Goal: Use online tool/utility: Use online tool/utility

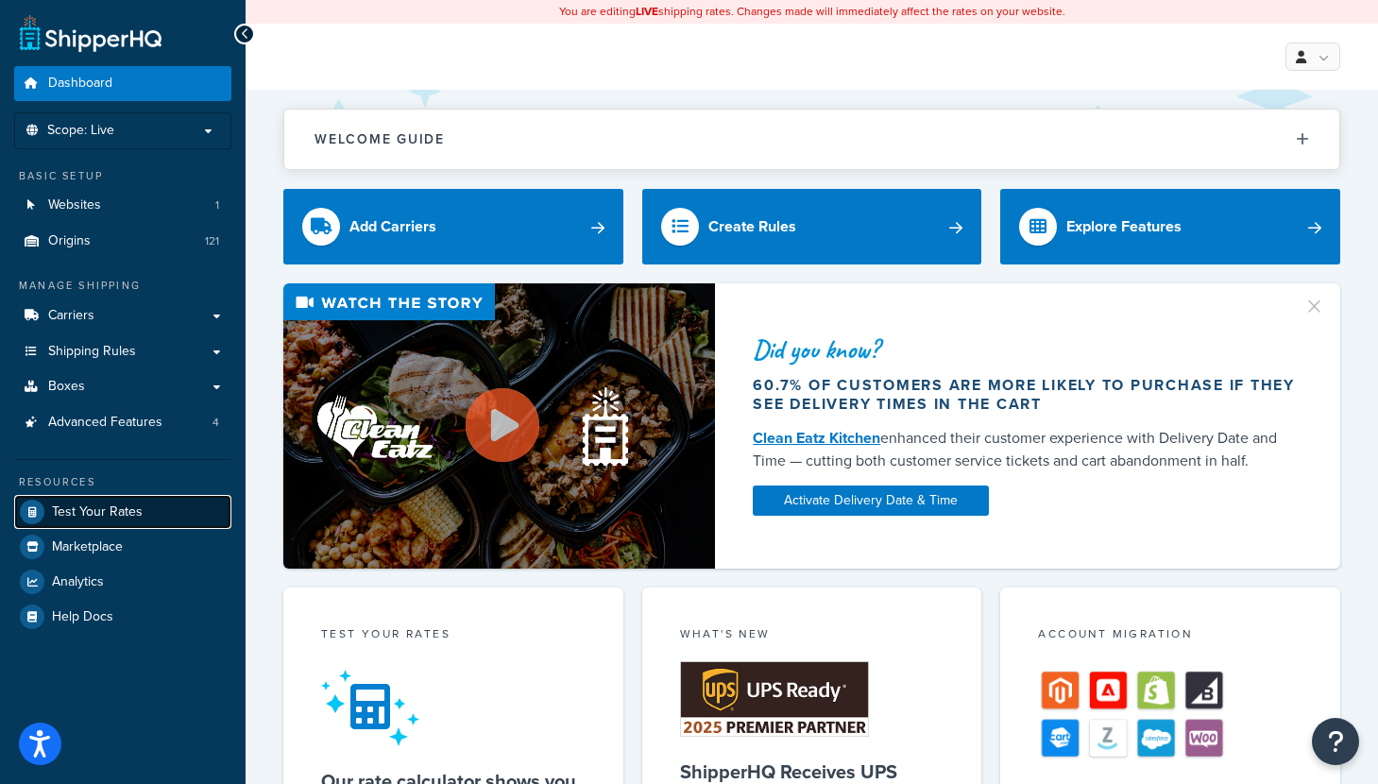
click at [91, 507] on span "Test Your Rates" at bounding box center [97, 512] width 91 height 16
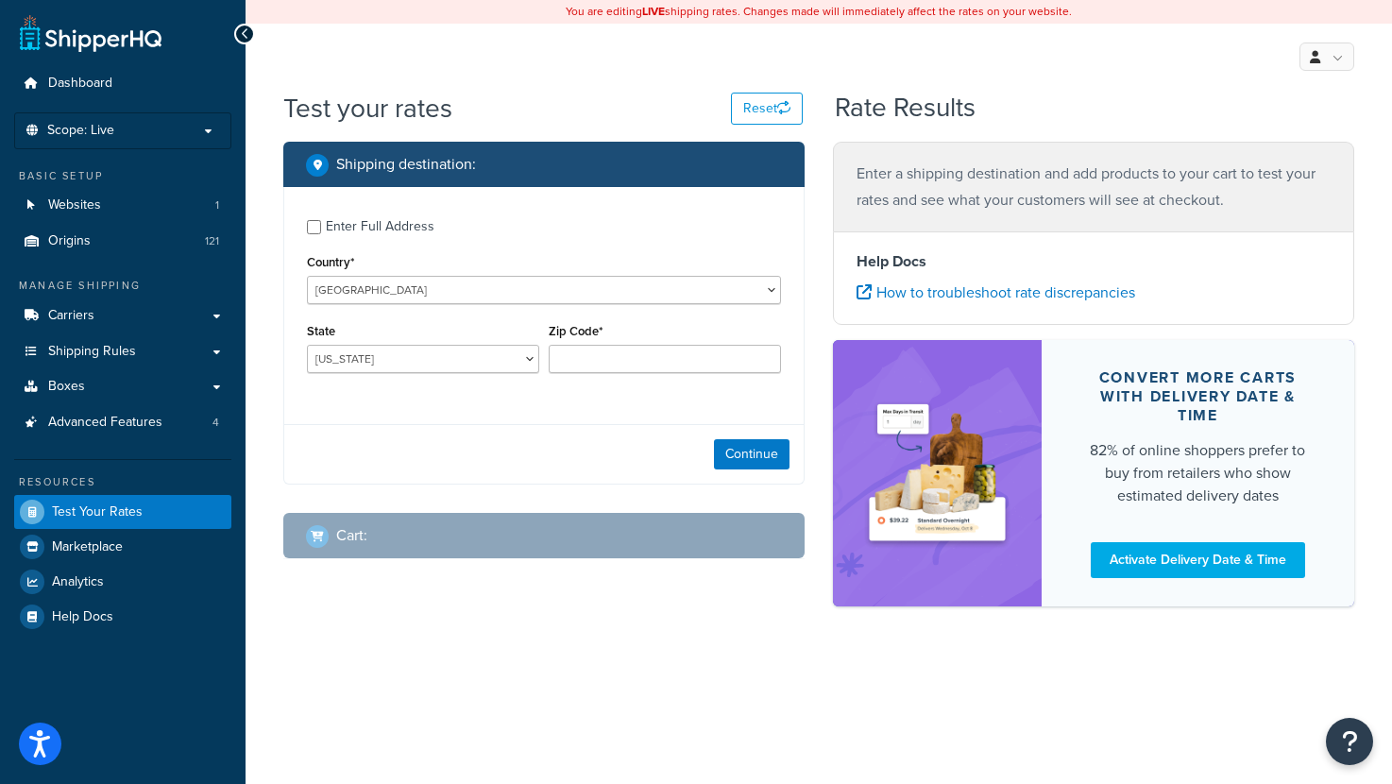
click at [352, 223] on div "Enter Full Address" at bounding box center [380, 226] width 109 height 26
click at [321, 223] on input "Enter Full Address" at bounding box center [314, 227] width 14 height 14
checkbox input "true"
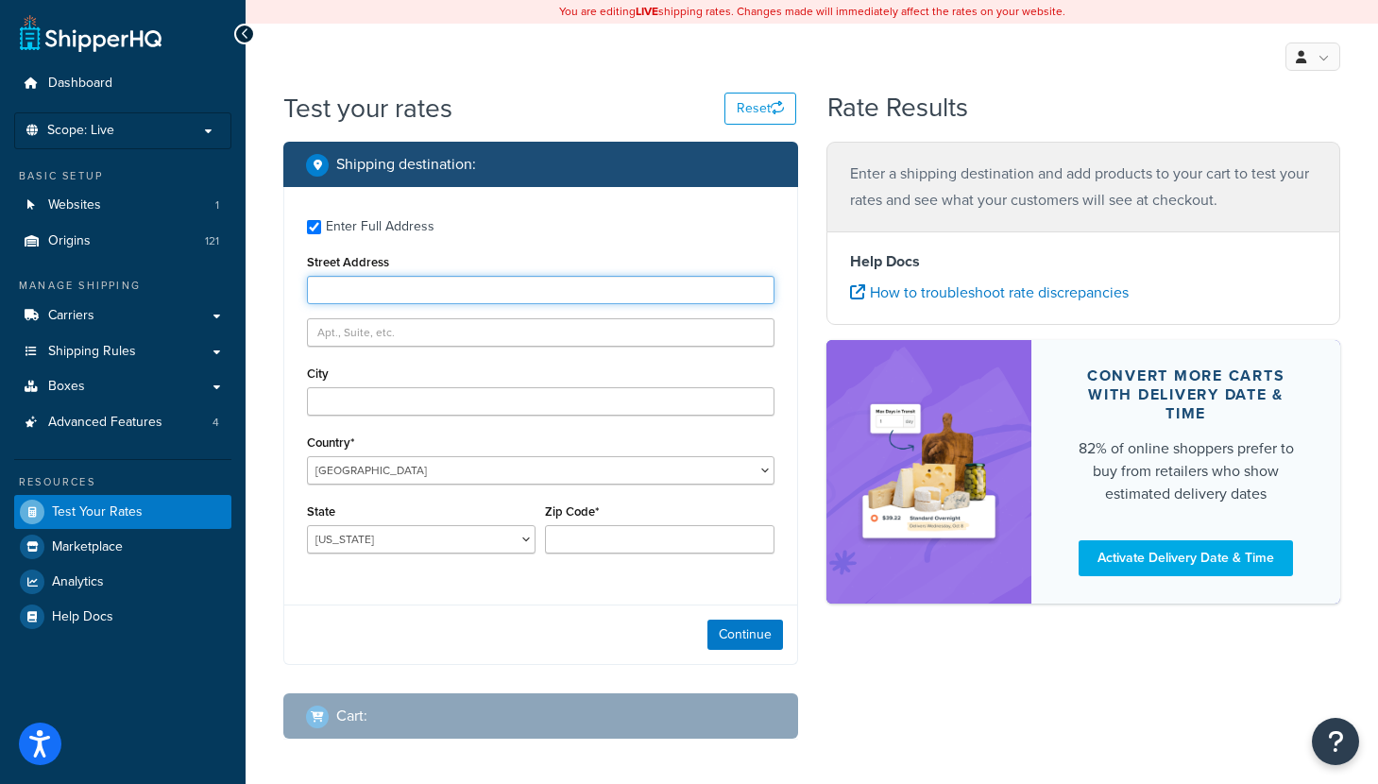
click at [394, 288] on input "Street Address" at bounding box center [540, 290] width 467 height 28
click at [473, 282] on input "Street Address" at bounding box center [540, 290] width 467 height 28
type input "12923 [PERSON_NAME]"
click at [599, 453] on div "Country* [GEOGRAPHIC_DATA] [GEOGRAPHIC_DATA] [GEOGRAPHIC_DATA] [GEOGRAPHIC_DATA…" at bounding box center [540, 457] width 467 height 55
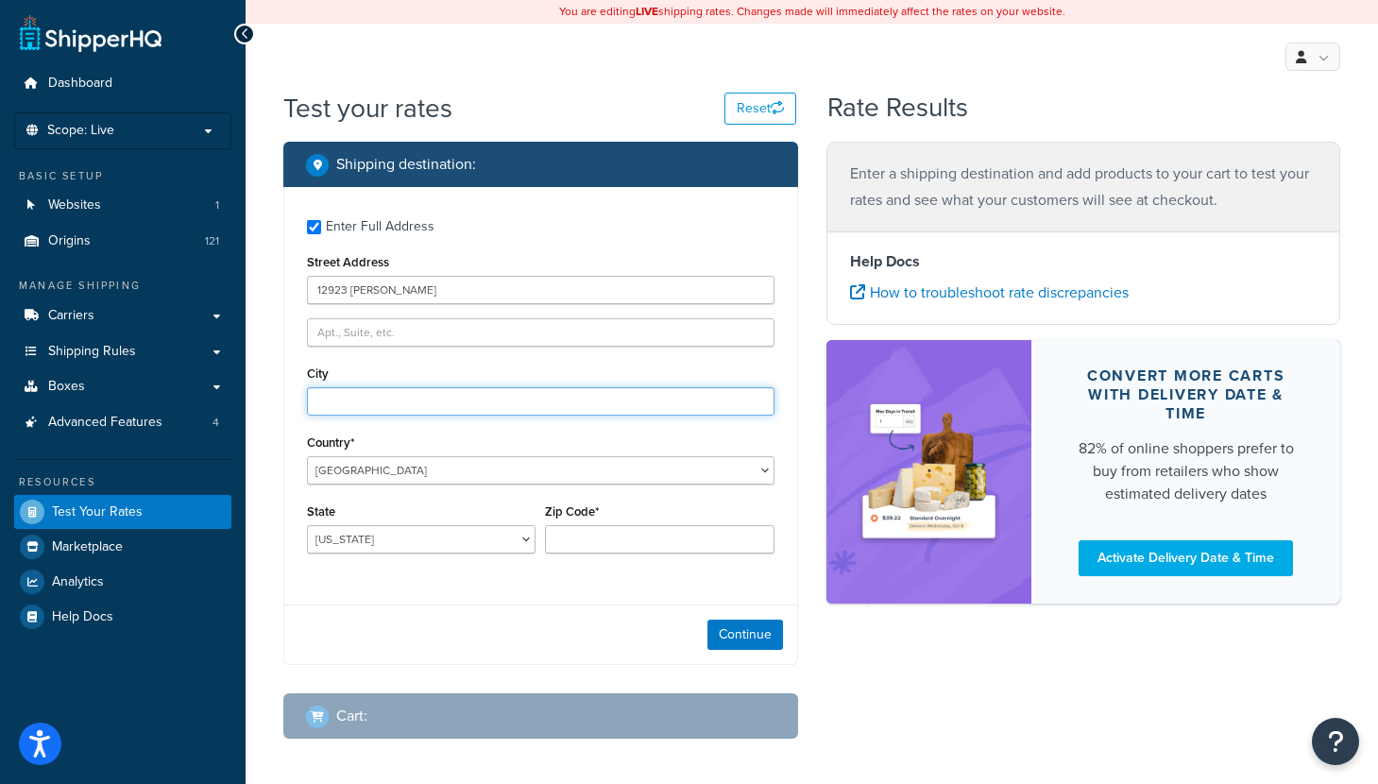
click at [497, 400] on input "City" at bounding box center [540, 401] width 467 height 28
type input "San Antonio"
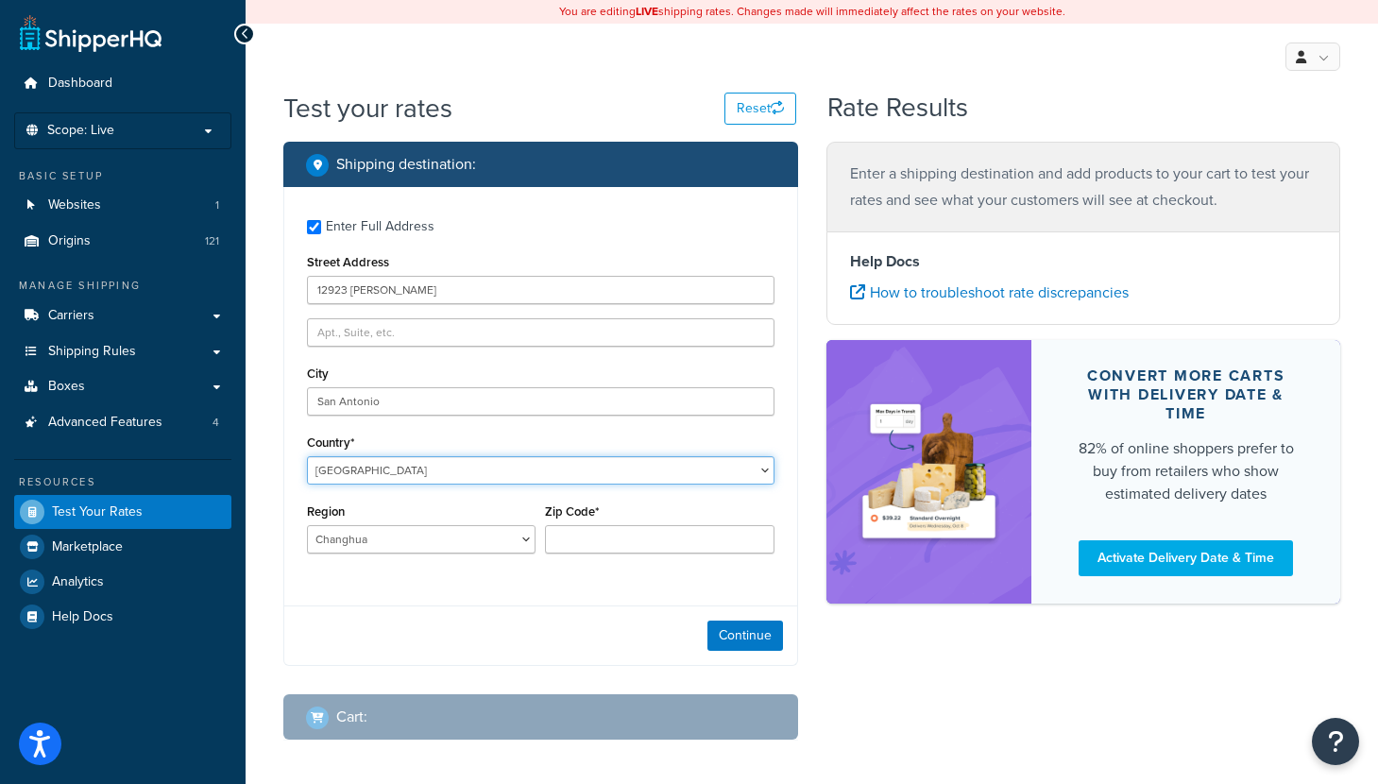
select select "TN"
type input "CHA"
select select "TN"
click at [359, 461] on select "[GEOGRAPHIC_DATA] [GEOGRAPHIC_DATA] [GEOGRAPHIC_DATA] [GEOGRAPHIC_DATA] [GEOGRA…" at bounding box center [540, 470] width 467 height 28
click at [341, 467] on select "[GEOGRAPHIC_DATA] [GEOGRAPHIC_DATA] [GEOGRAPHIC_DATA] [GEOGRAPHIC_DATA] [GEOGRA…" at bounding box center [540, 470] width 467 height 28
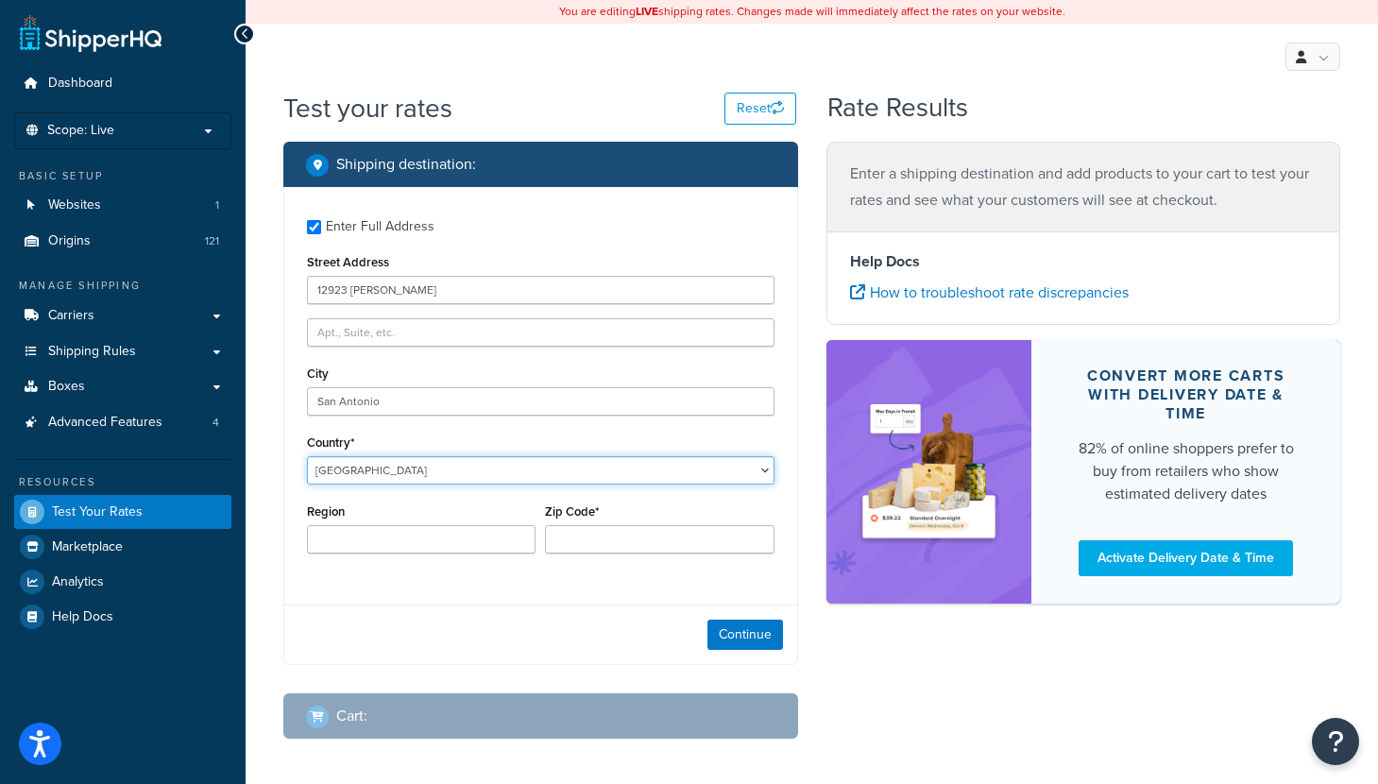
select select "US"
click at [307, 456] on select "[GEOGRAPHIC_DATA] [GEOGRAPHIC_DATA] [GEOGRAPHIC_DATA] [GEOGRAPHIC_DATA] [GEOGRA…" at bounding box center [540, 470] width 467 height 28
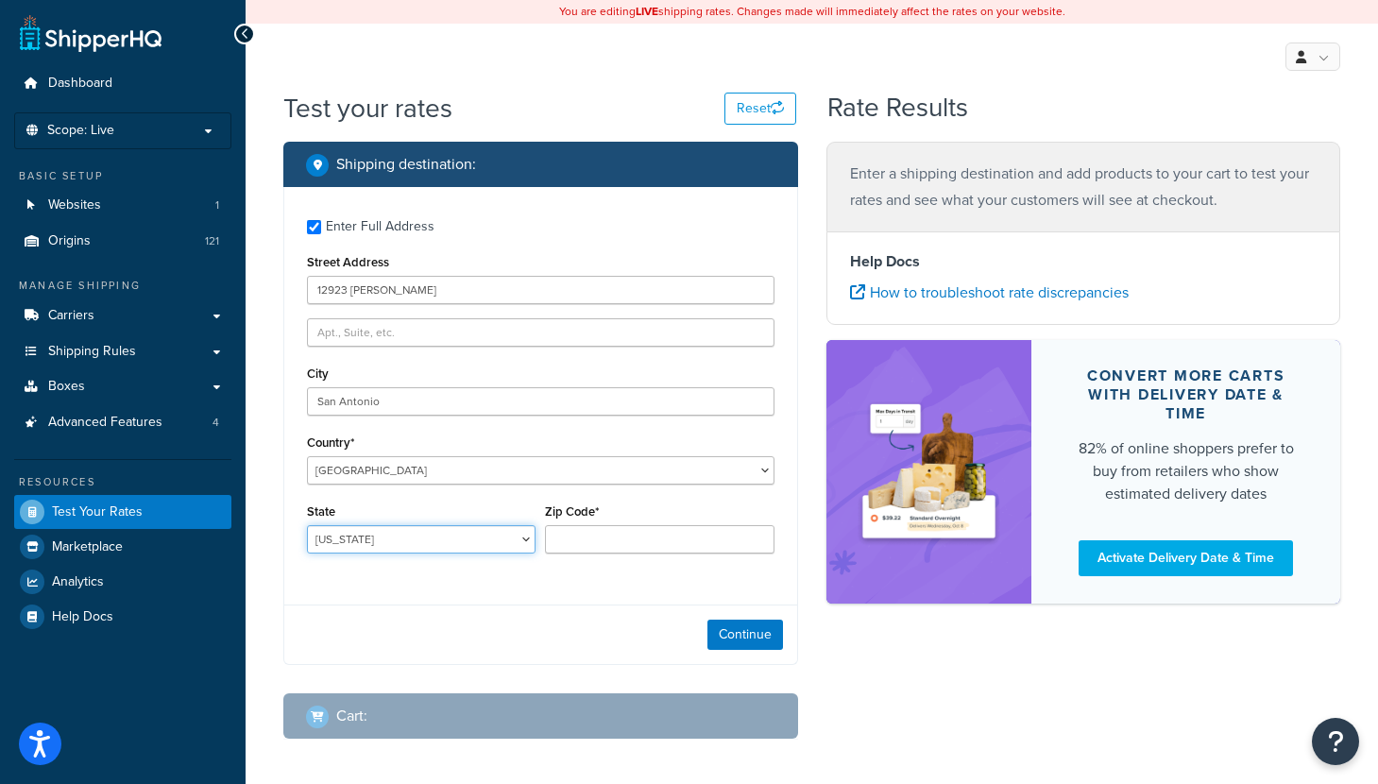
click at [344, 539] on select "[US_STATE] [US_STATE] [US_STATE] [US_STATE] [US_STATE] Armed Forces Americas Ar…" at bounding box center [421, 539] width 229 height 28
select select "[GEOGRAPHIC_DATA]"
click at [307, 526] on select "[US_STATE] [US_STATE] [US_STATE] [US_STATE] [US_STATE] Armed Forces Americas Ar…" at bounding box center [421, 539] width 229 height 28
click at [597, 549] on input "Zip Code*" at bounding box center [659, 539] width 229 height 28
type input "78253"
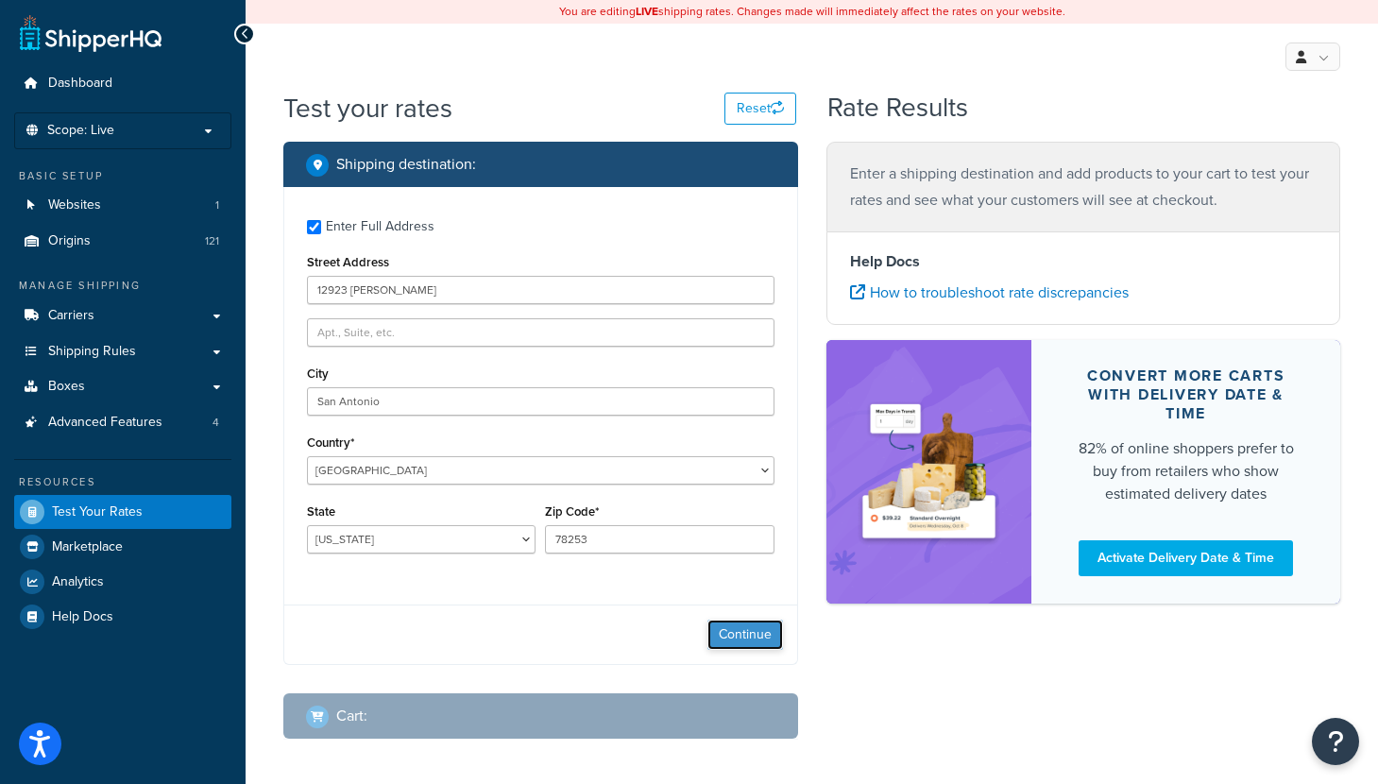
click at [765, 637] on button "Continue" at bounding box center [745, 635] width 76 height 30
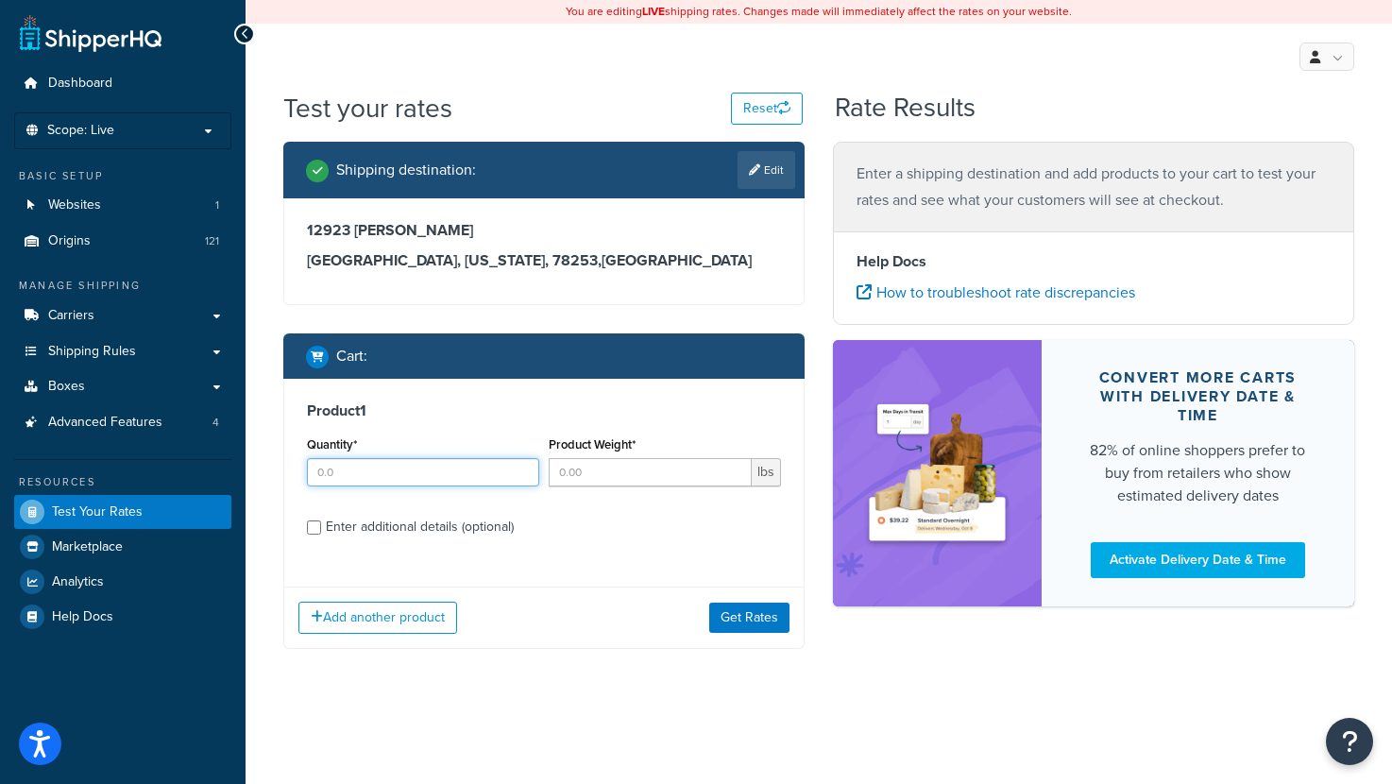
click at [371, 474] on input "Quantity*" at bounding box center [423, 472] width 232 height 28
type input "1"
type input "4.3"
click at [442, 527] on div "Enter additional details (optional)" at bounding box center [420, 527] width 188 height 26
click at [321, 527] on input "Enter additional details (optional)" at bounding box center [314, 527] width 14 height 14
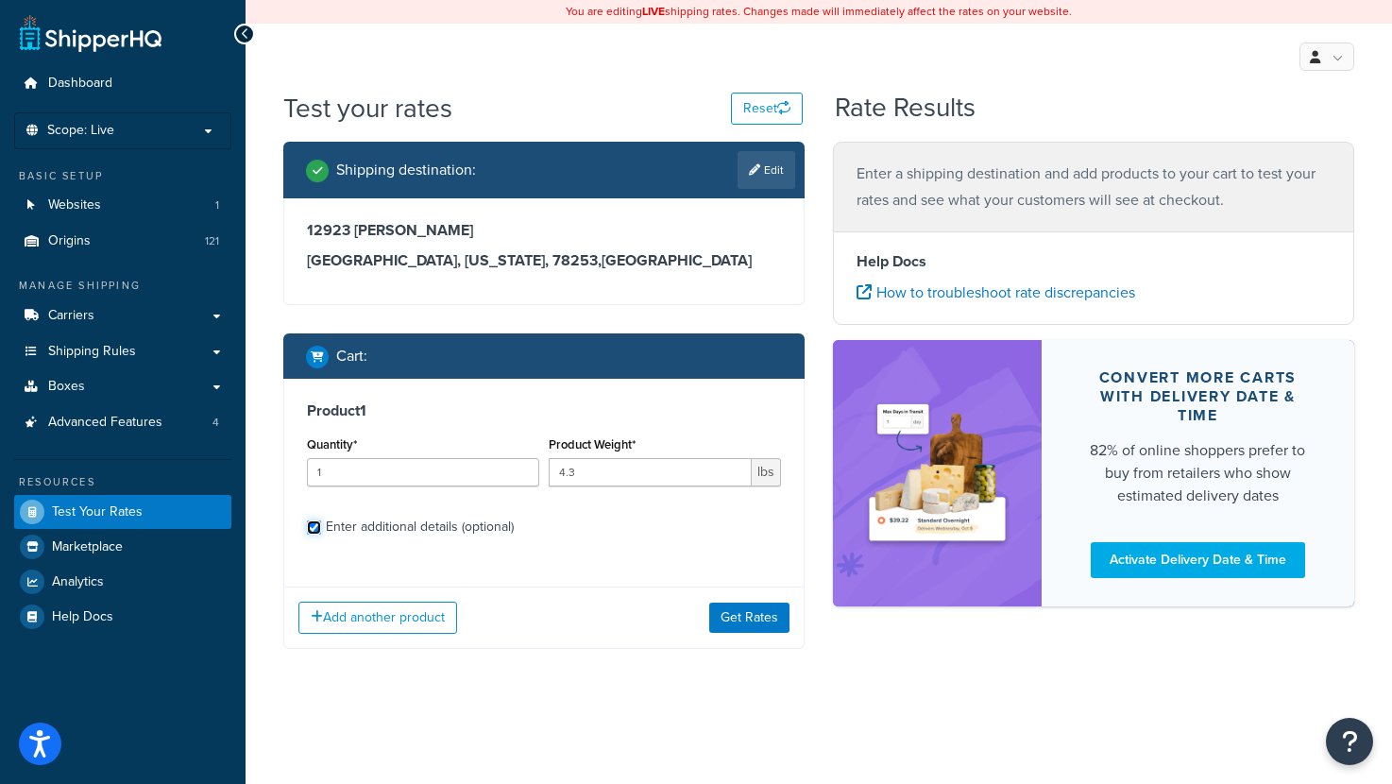
checkbox input "true"
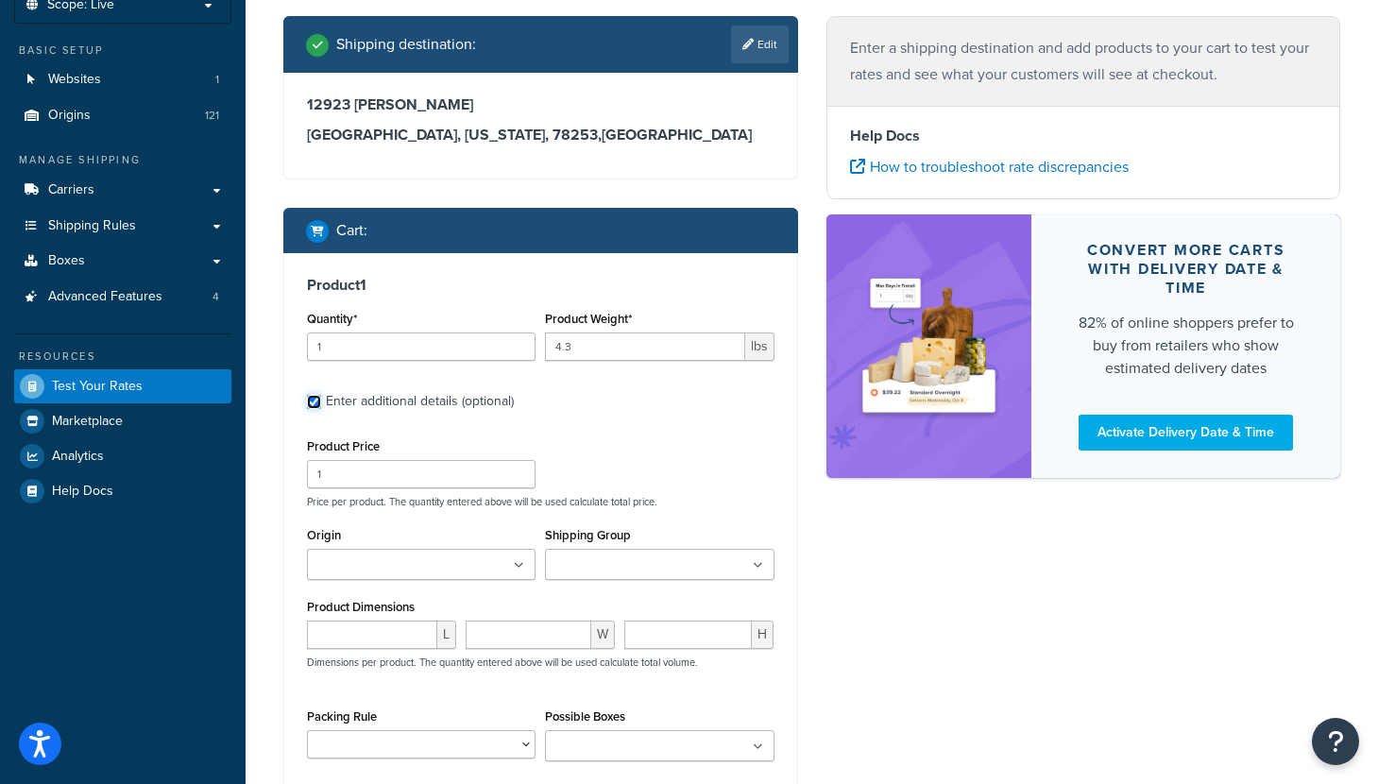
scroll to position [135, 0]
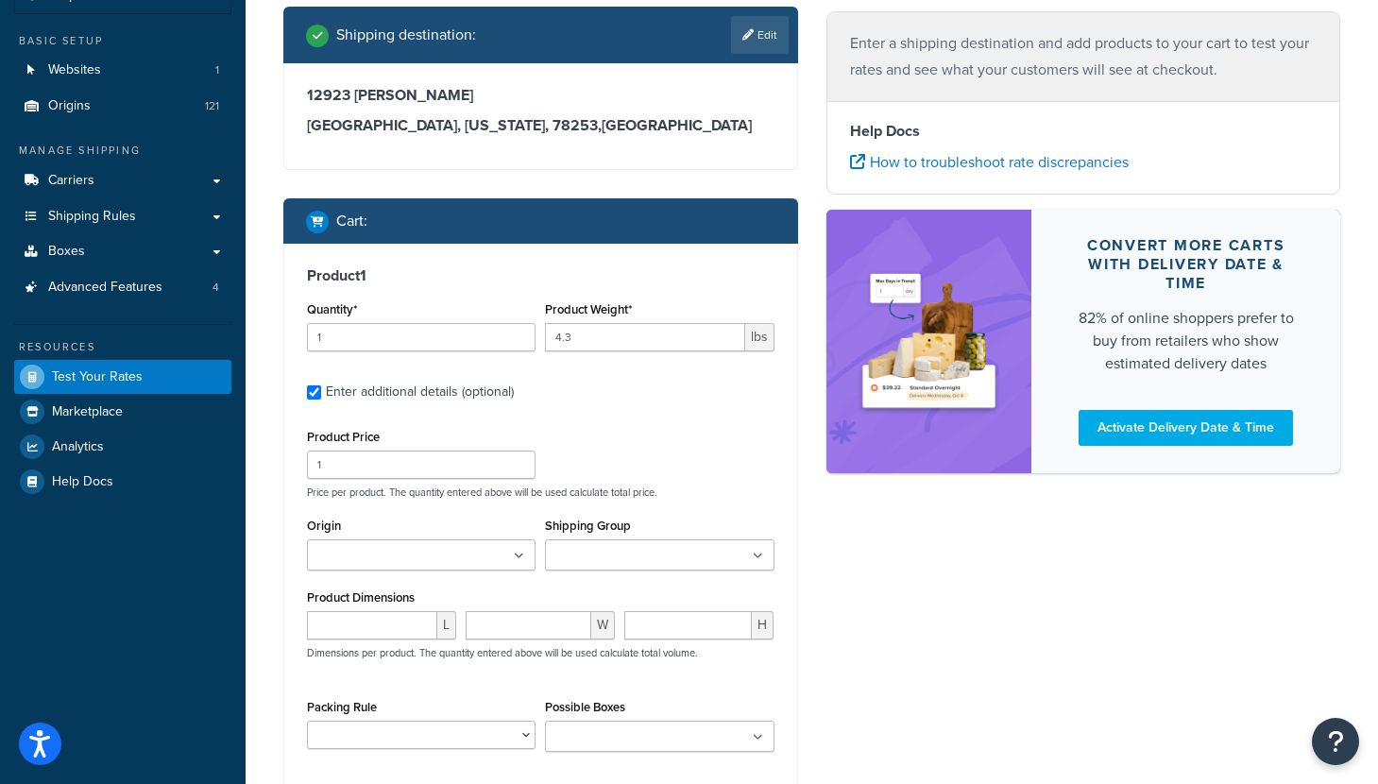
click at [406, 555] on input "Origin" at bounding box center [396, 556] width 167 height 21
type input "eag"
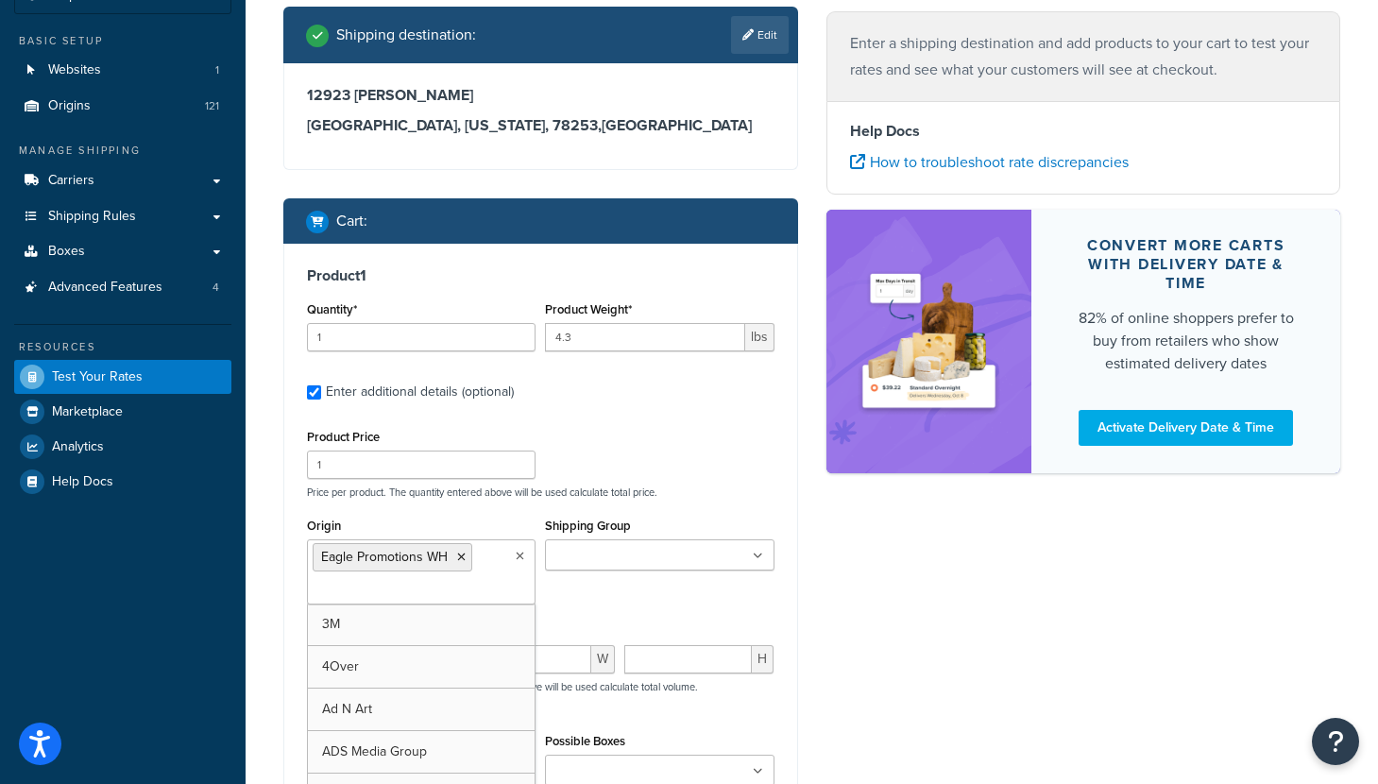
click at [680, 475] on div "Product Price 1 Price per product. The quantity entered above will be used calc…" at bounding box center [540, 461] width 477 height 75
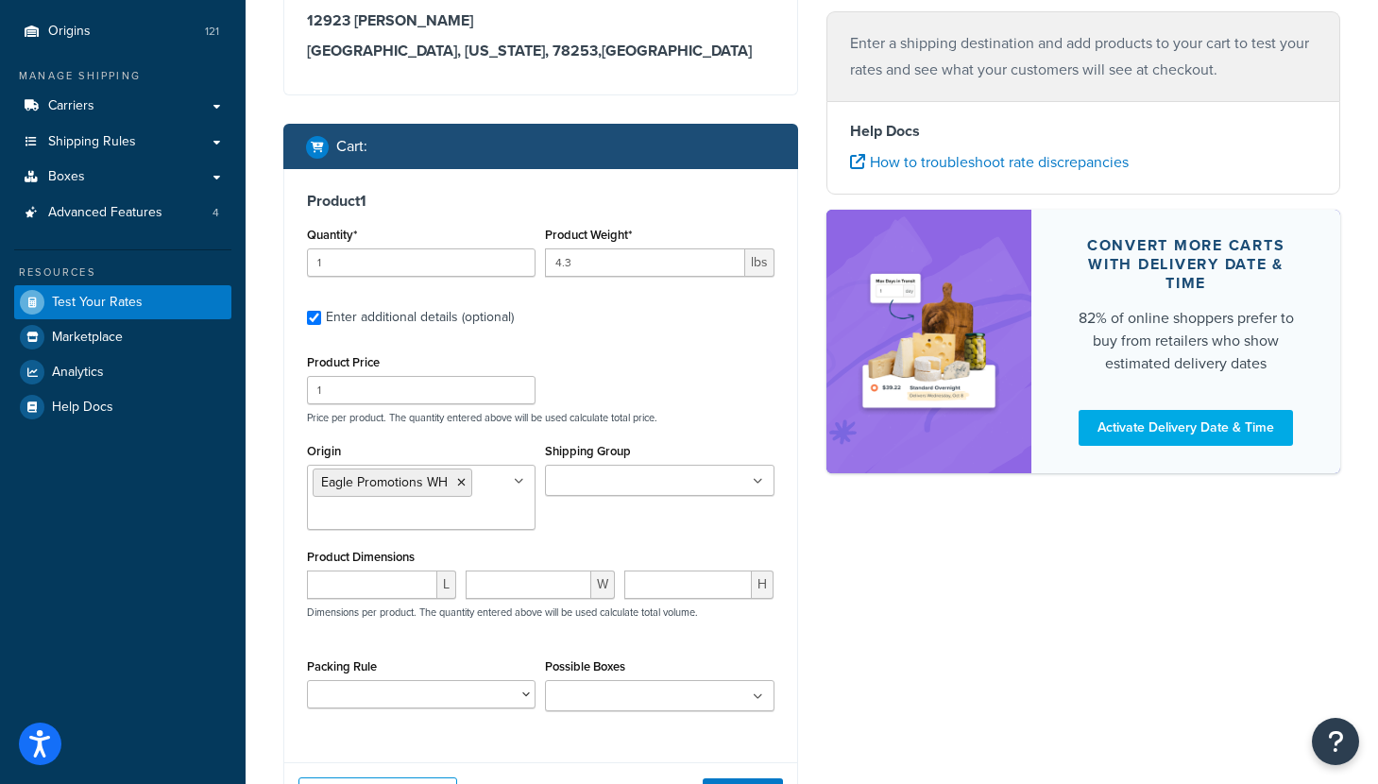
scroll to position [246, 0]
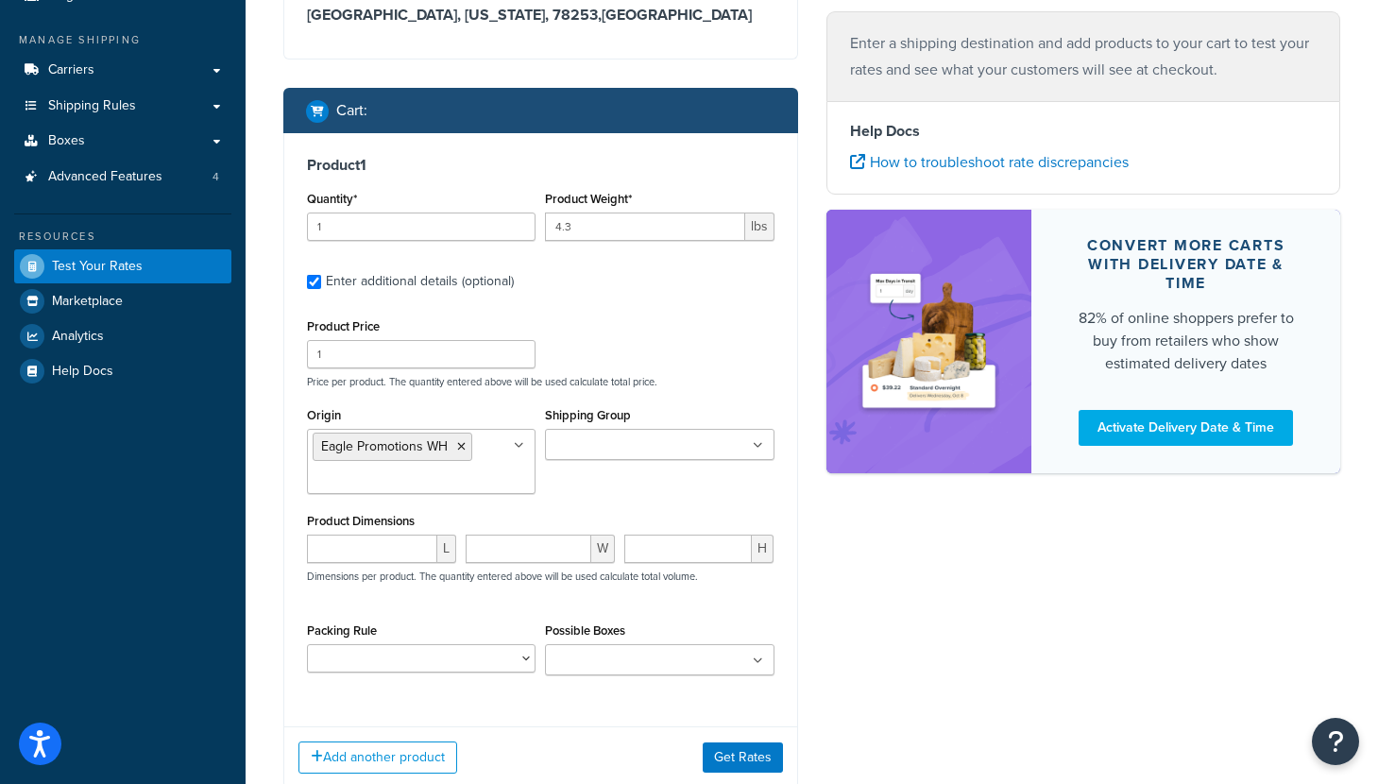
click at [381, 565] on div "L" at bounding box center [381, 556] width 159 height 42
click at [371, 551] on input "number" at bounding box center [372, 549] width 130 height 28
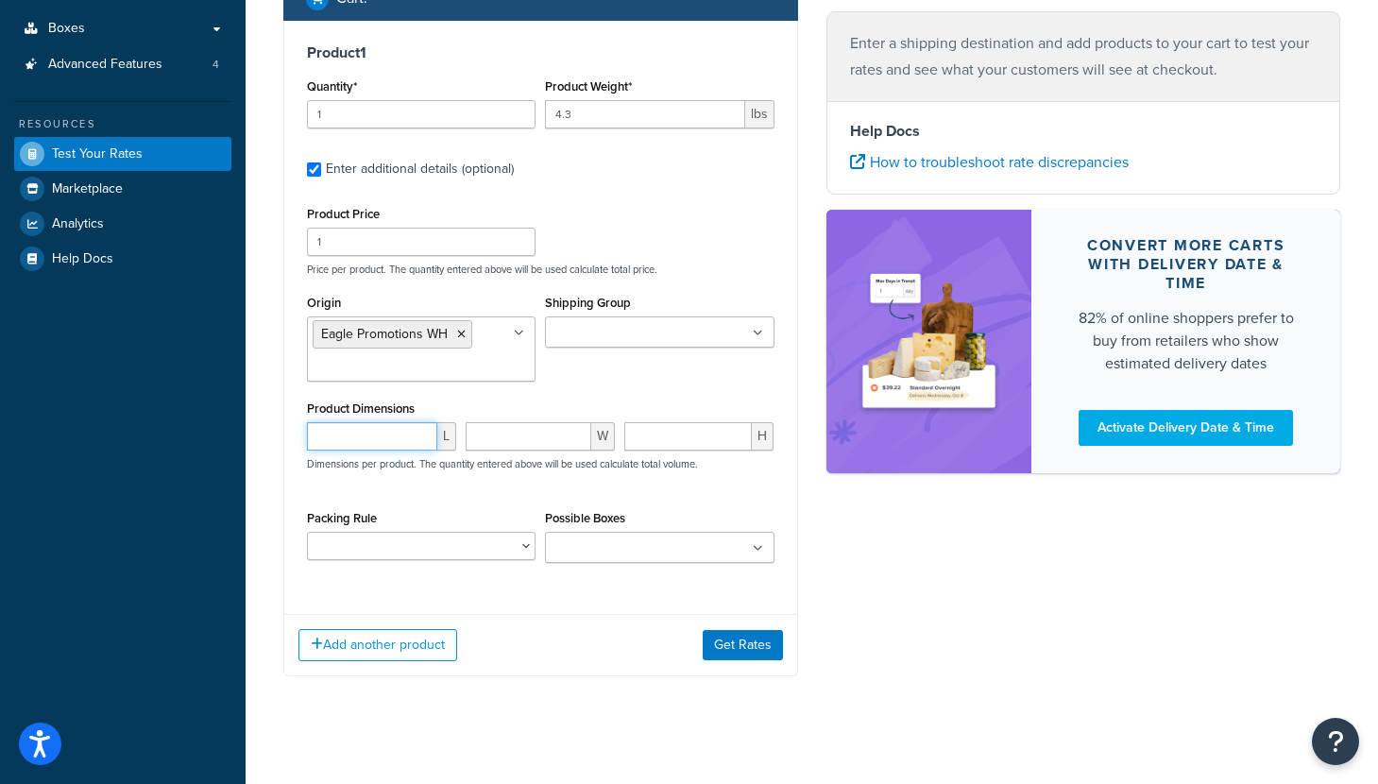
scroll to position [374, 0]
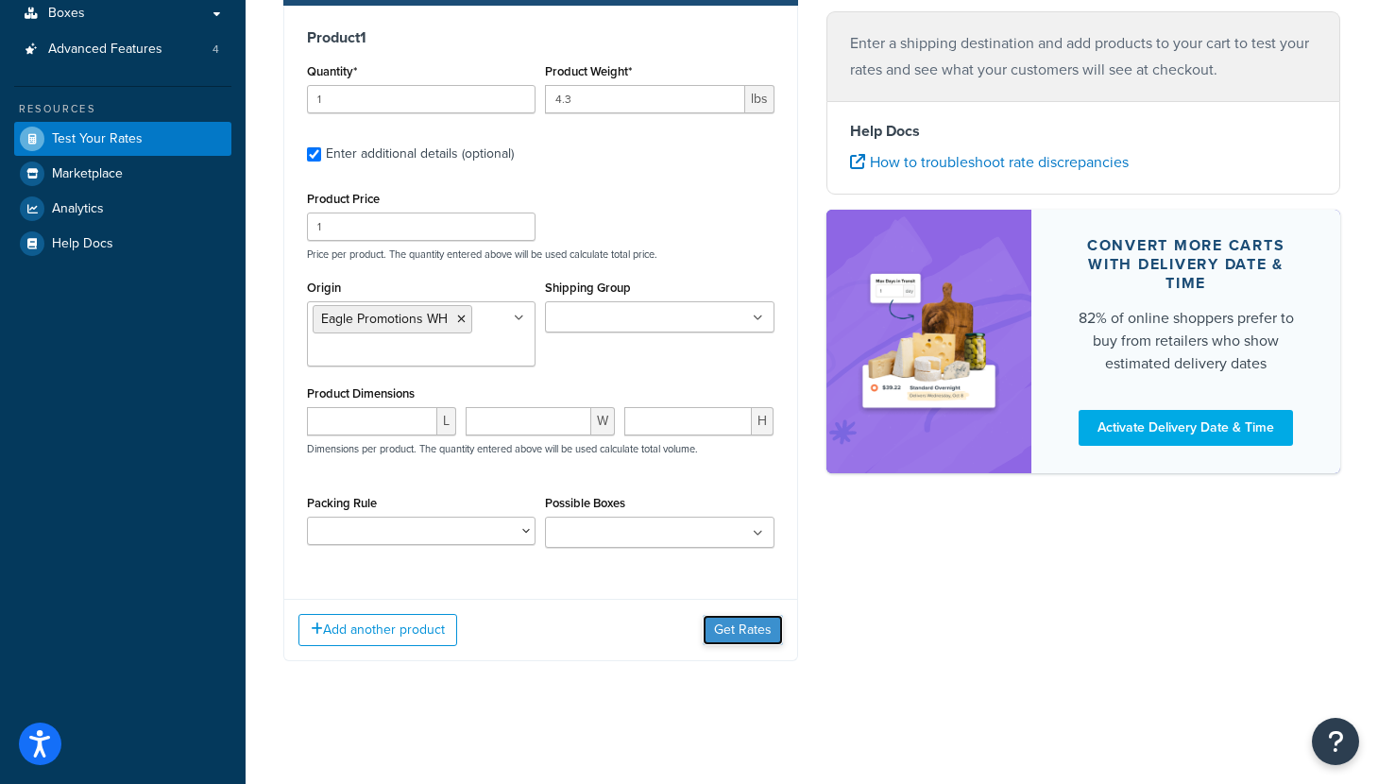
click at [735, 629] on button "Get Rates" at bounding box center [743, 630] width 80 height 30
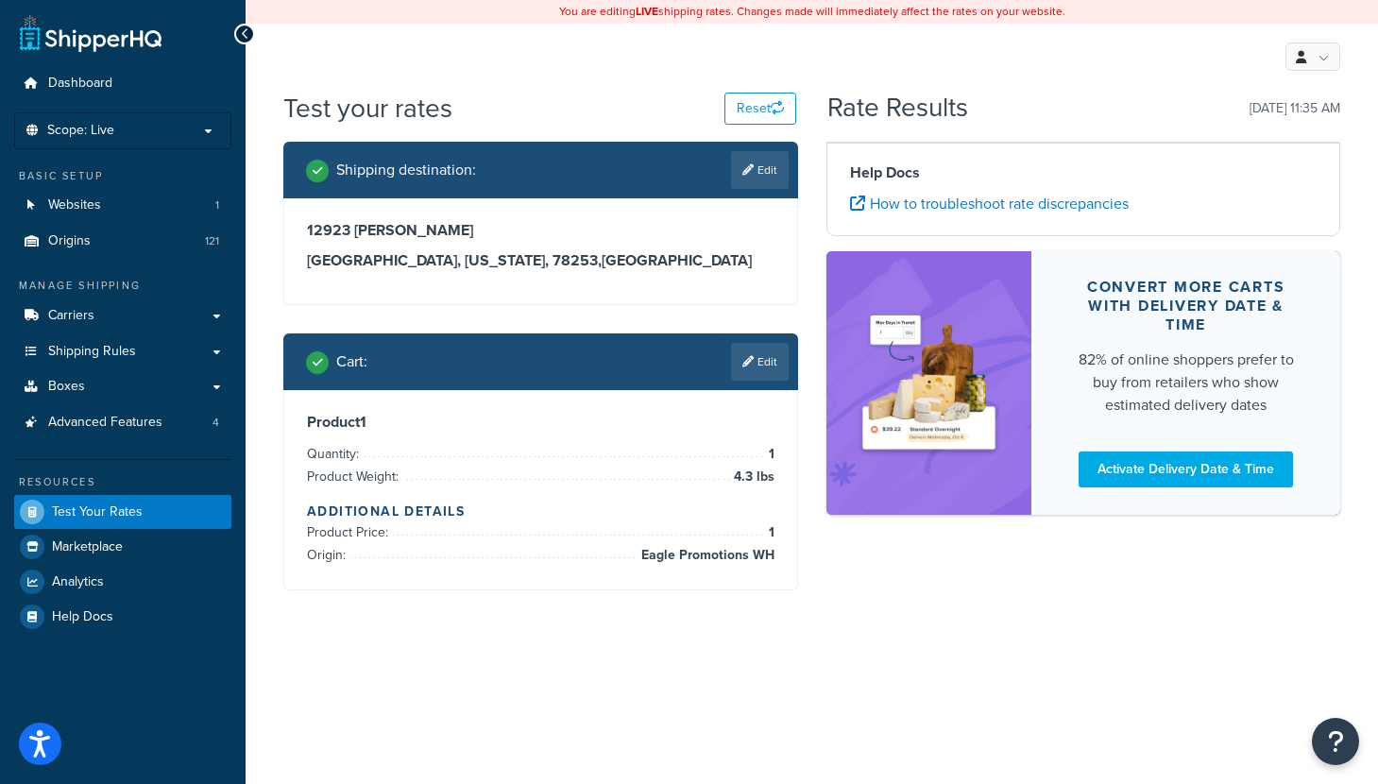
scroll to position [0, 0]
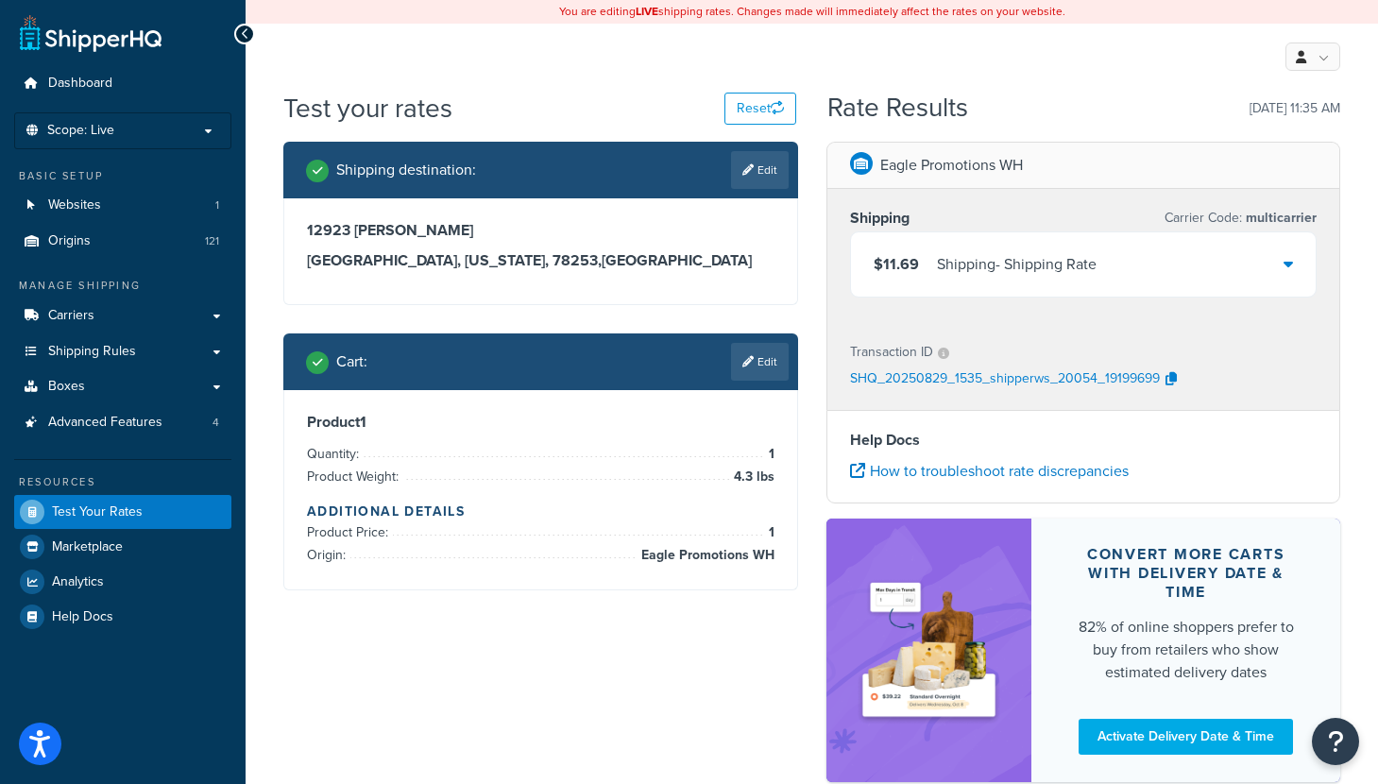
click at [1283, 259] on icon at bounding box center [1287, 263] width 9 height 15
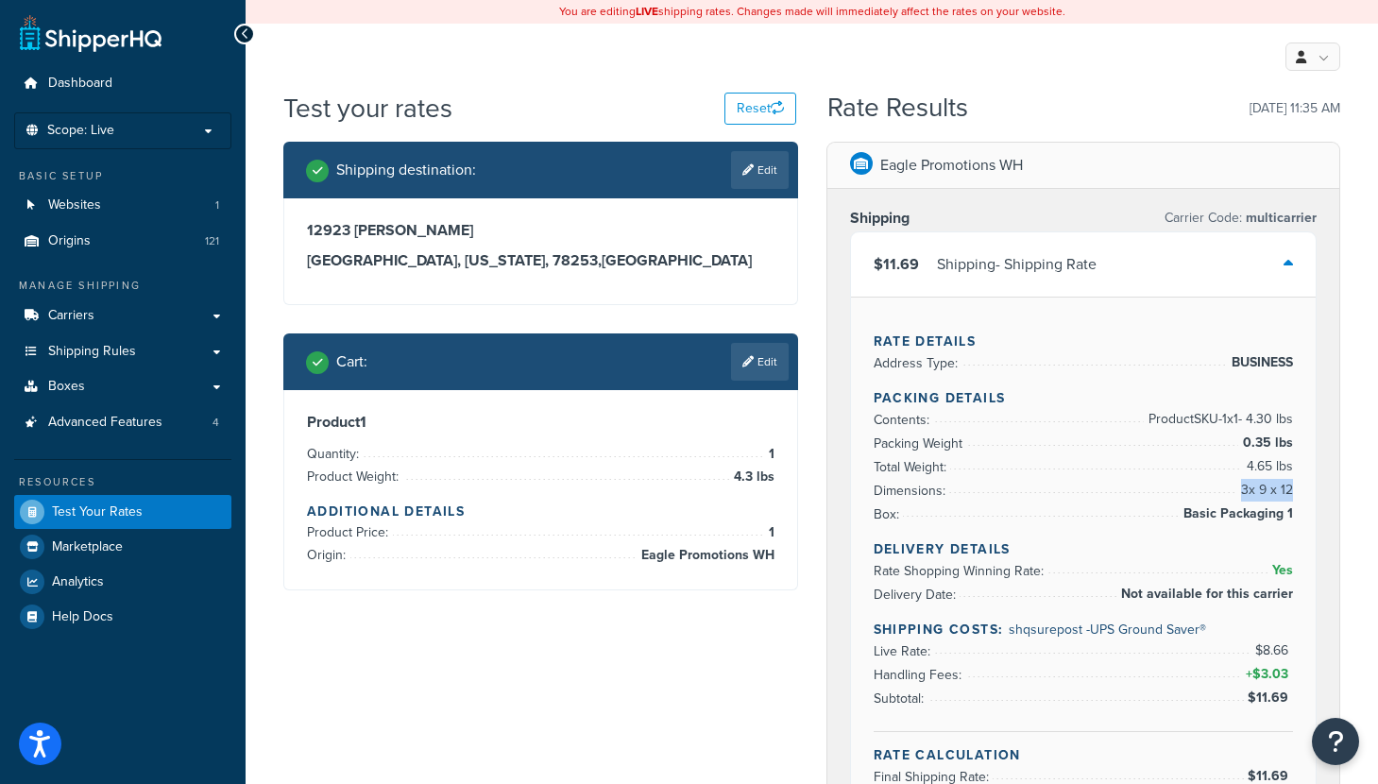
click at [1290, 492] on div "Rate Details Address Type: BUSINESS Packing Details Contents: Product SKU-1 x 1…" at bounding box center [1084, 553] width 466 height 513
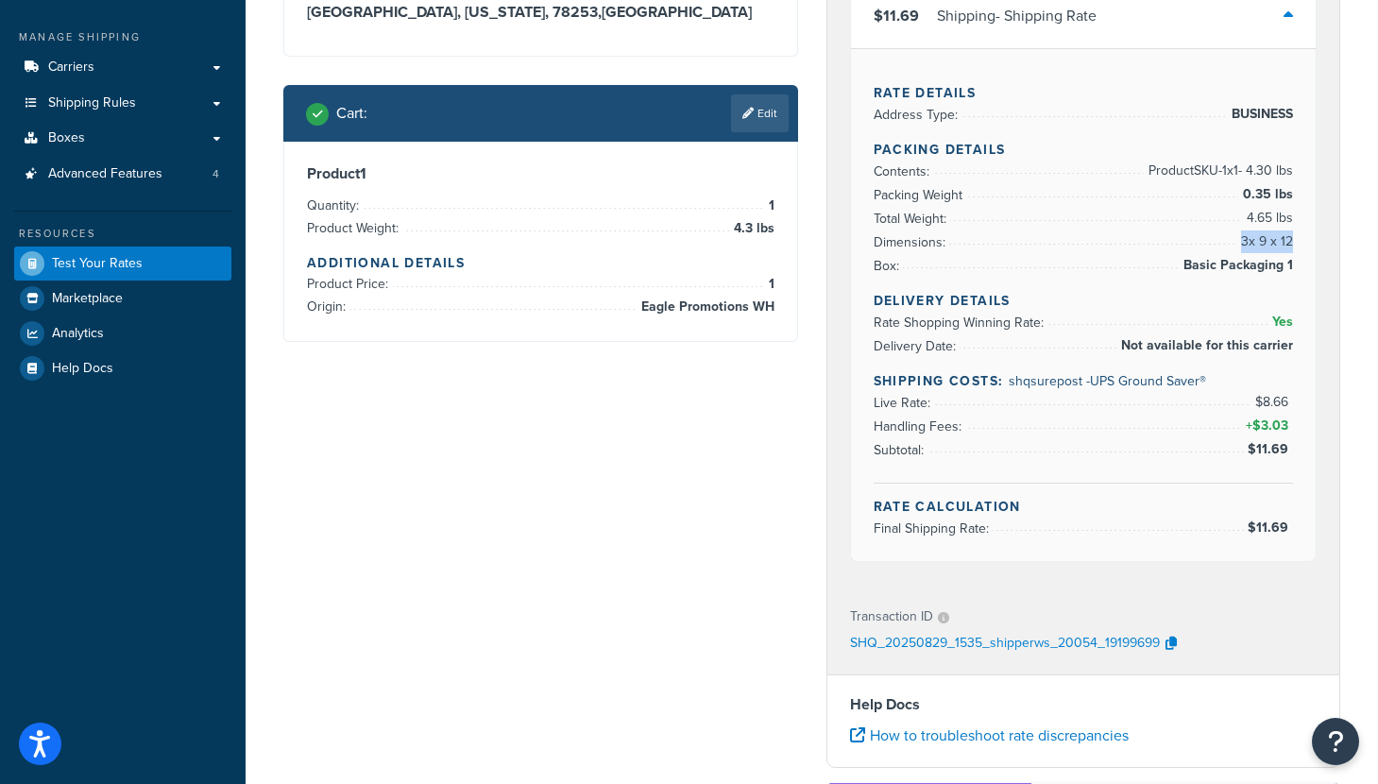
scroll to position [225, 0]
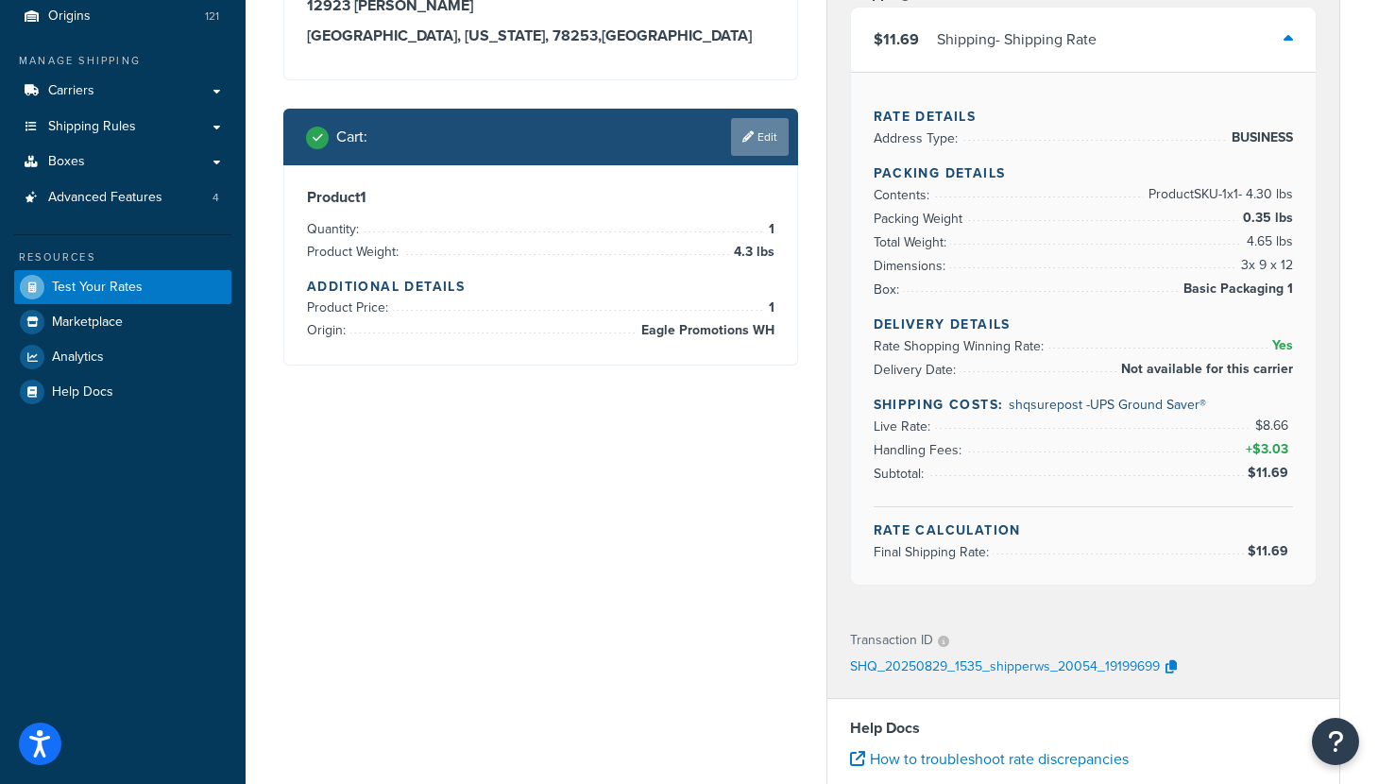
click at [760, 141] on link "Edit" at bounding box center [760, 137] width 58 height 38
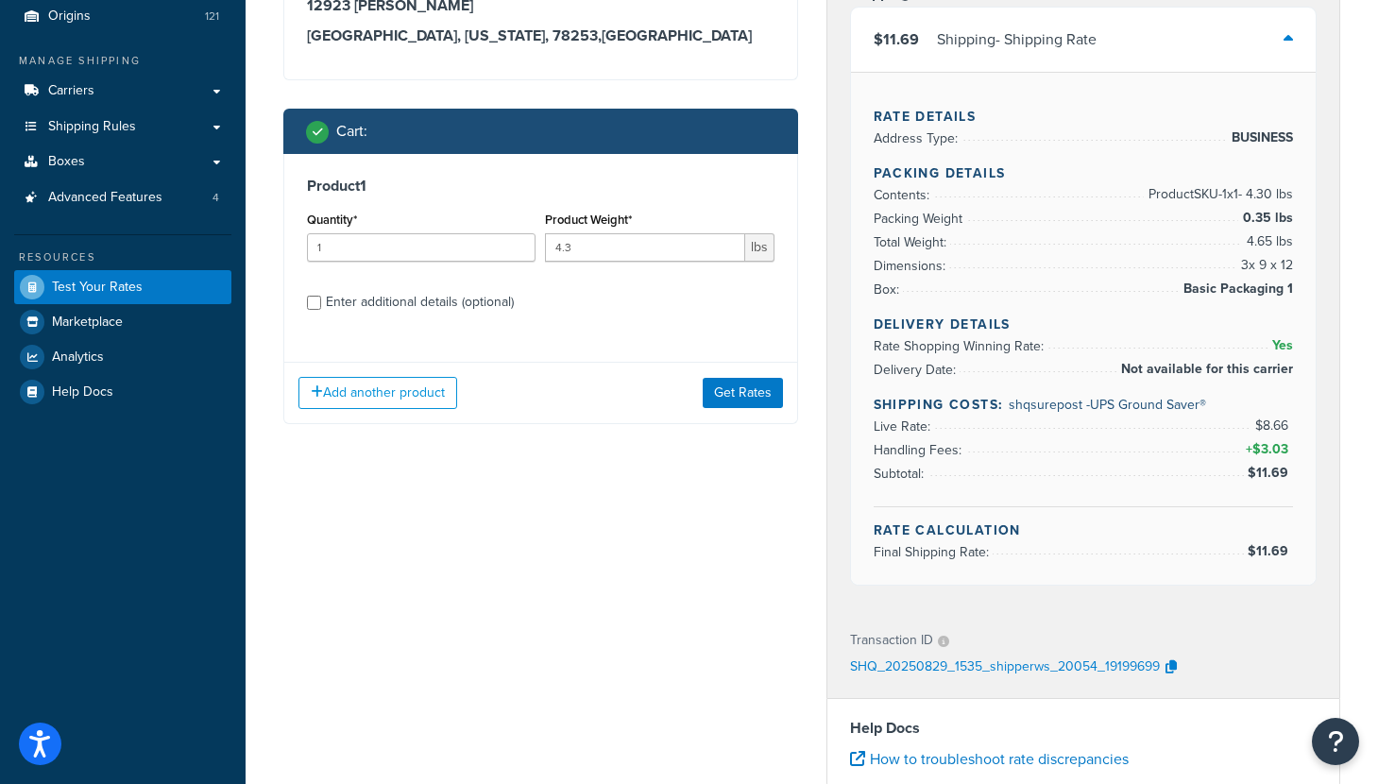
click at [392, 304] on div "Enter additional details (optional)" at bounding box center [420, 302] width 188 height 26
click at [321, 304] on input "Enter additional details (optional)" at bounding box center [314, 303] width 14 height 14
checkbox input "true"
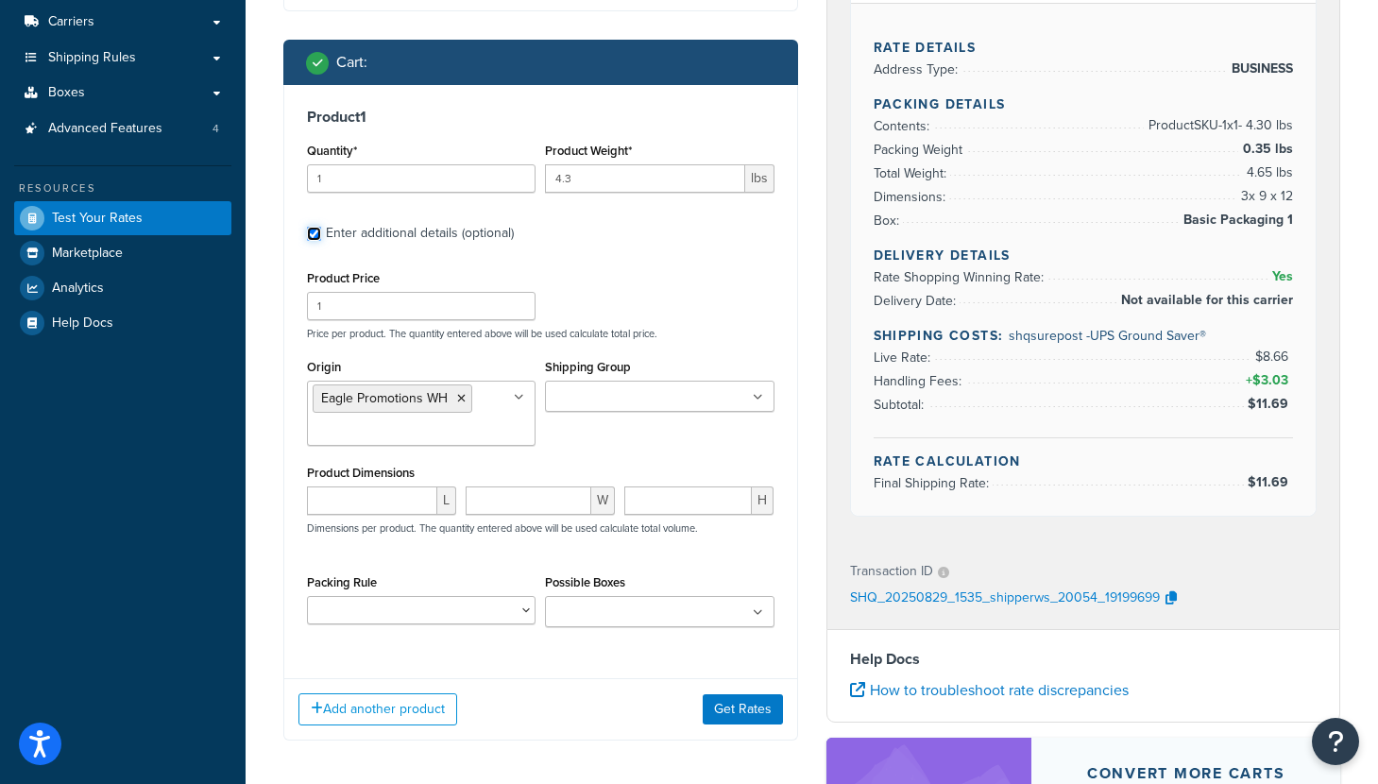
scroll to position [413, 0]
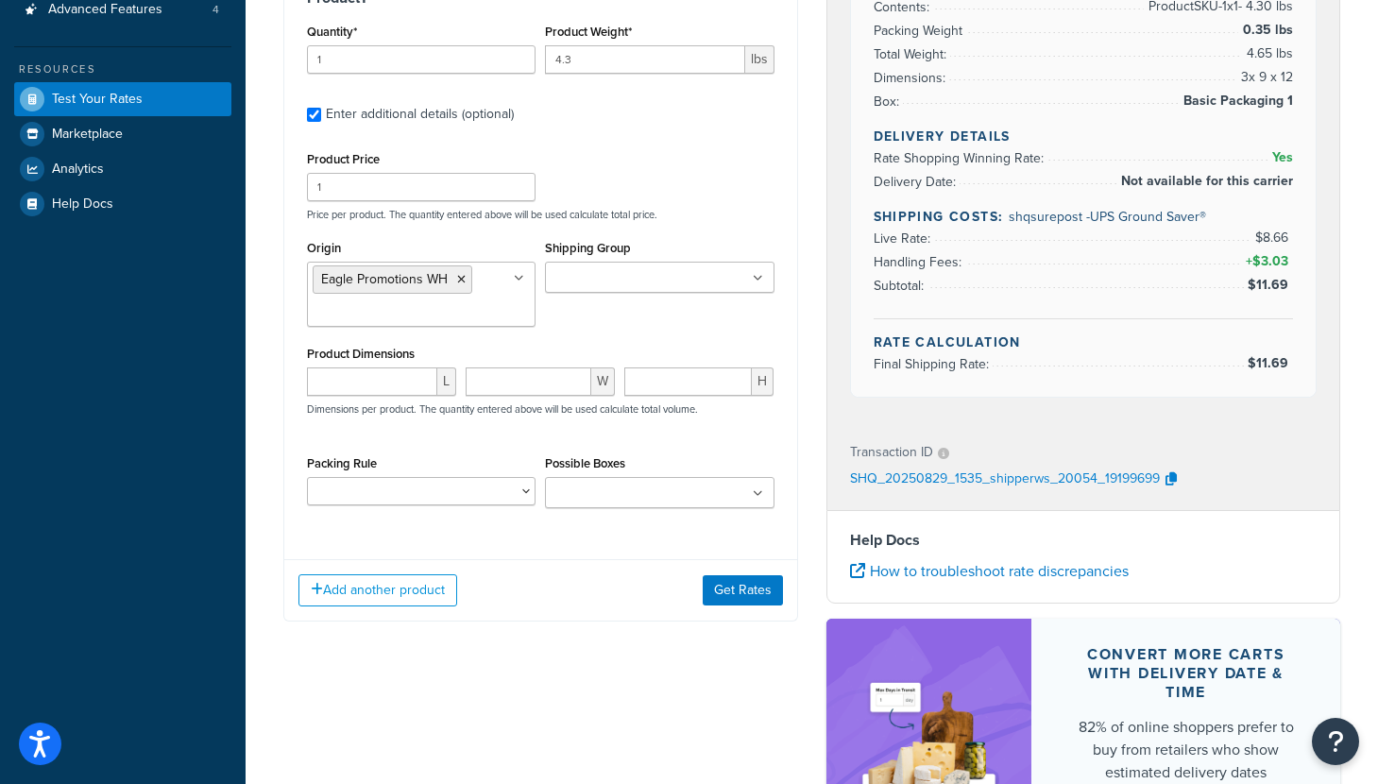
click at [693, 495] on input "Possible Boxes" at bounding box center [634, 494] width 167 height 21
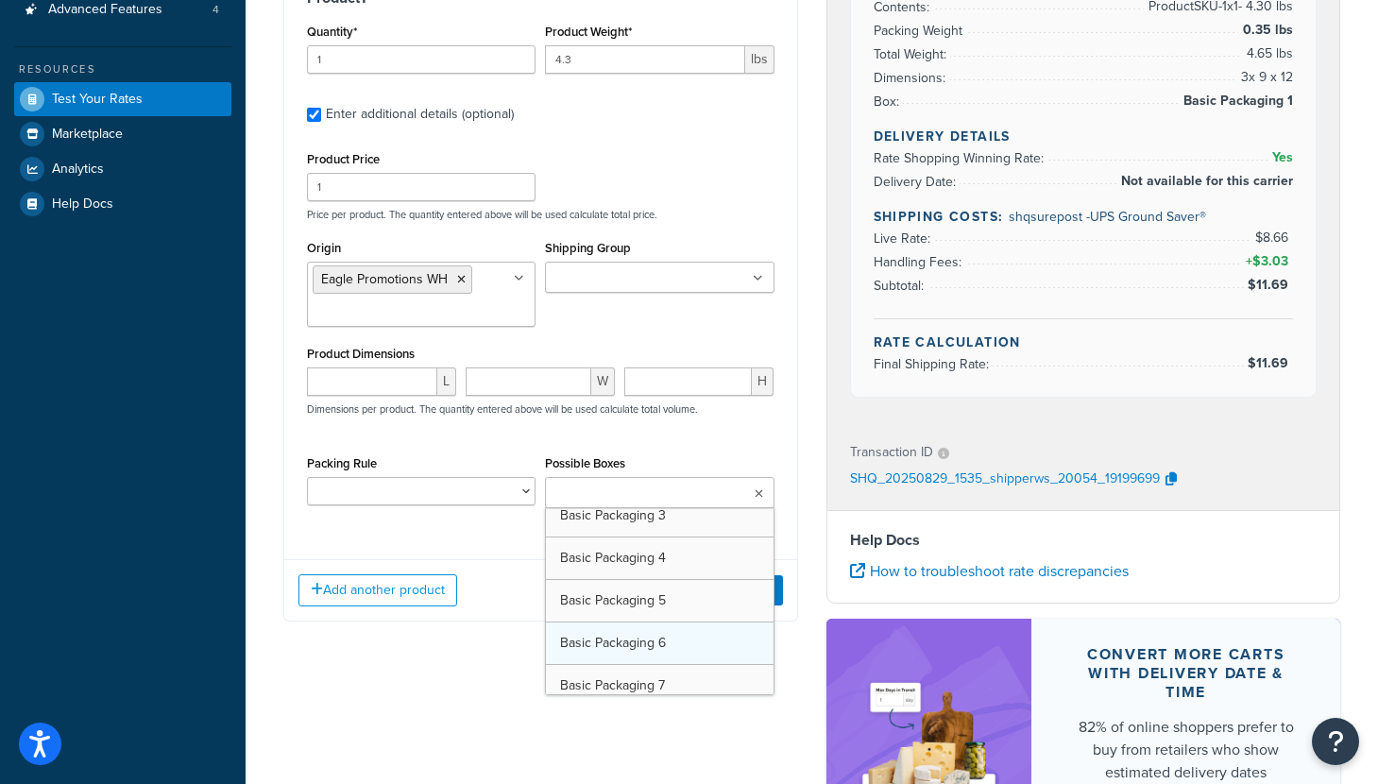
scroll to position [429, 0]
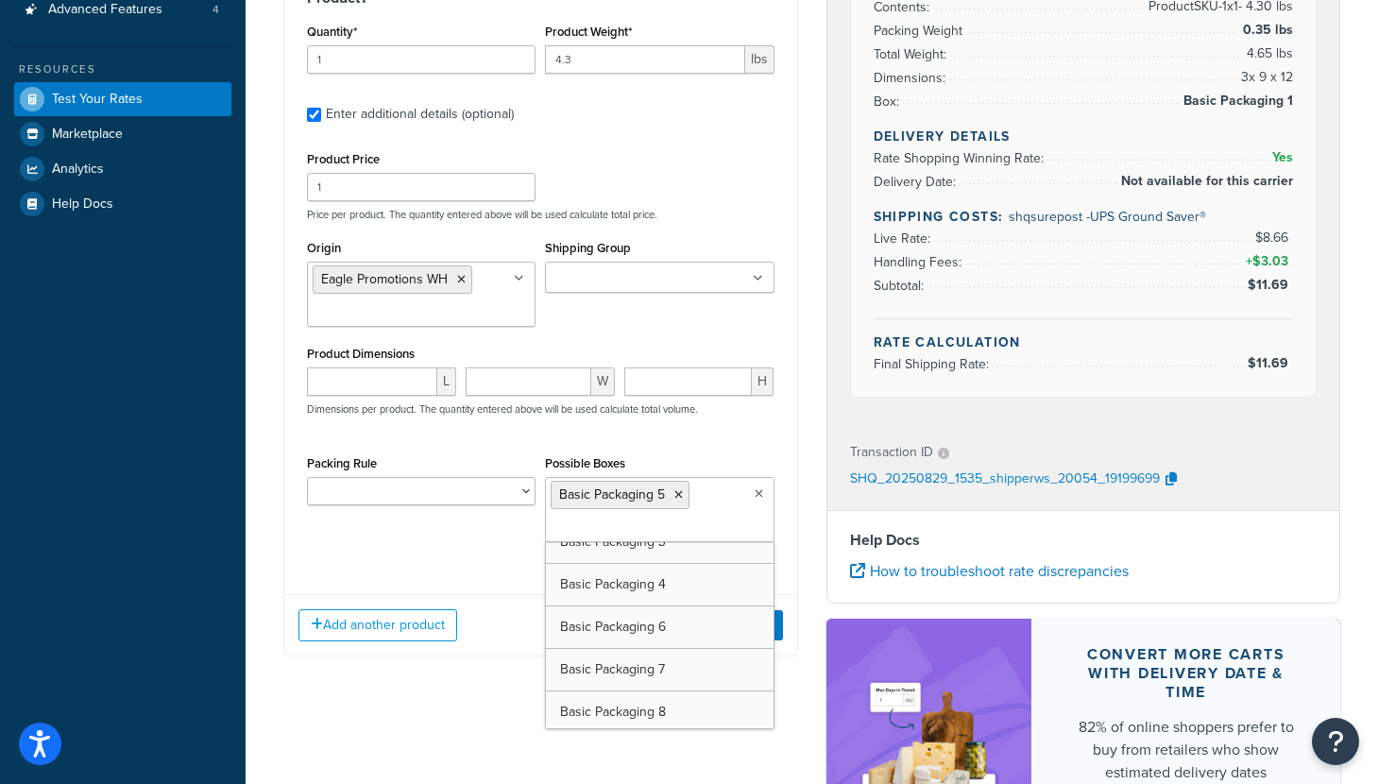
click at [820, 548] on div "Eagle Promotions WH Shipping Carrier Code: multicarrier $11.69 Shipping - Shipp…" at bounding box center [1083, 314] width 543 height 1171
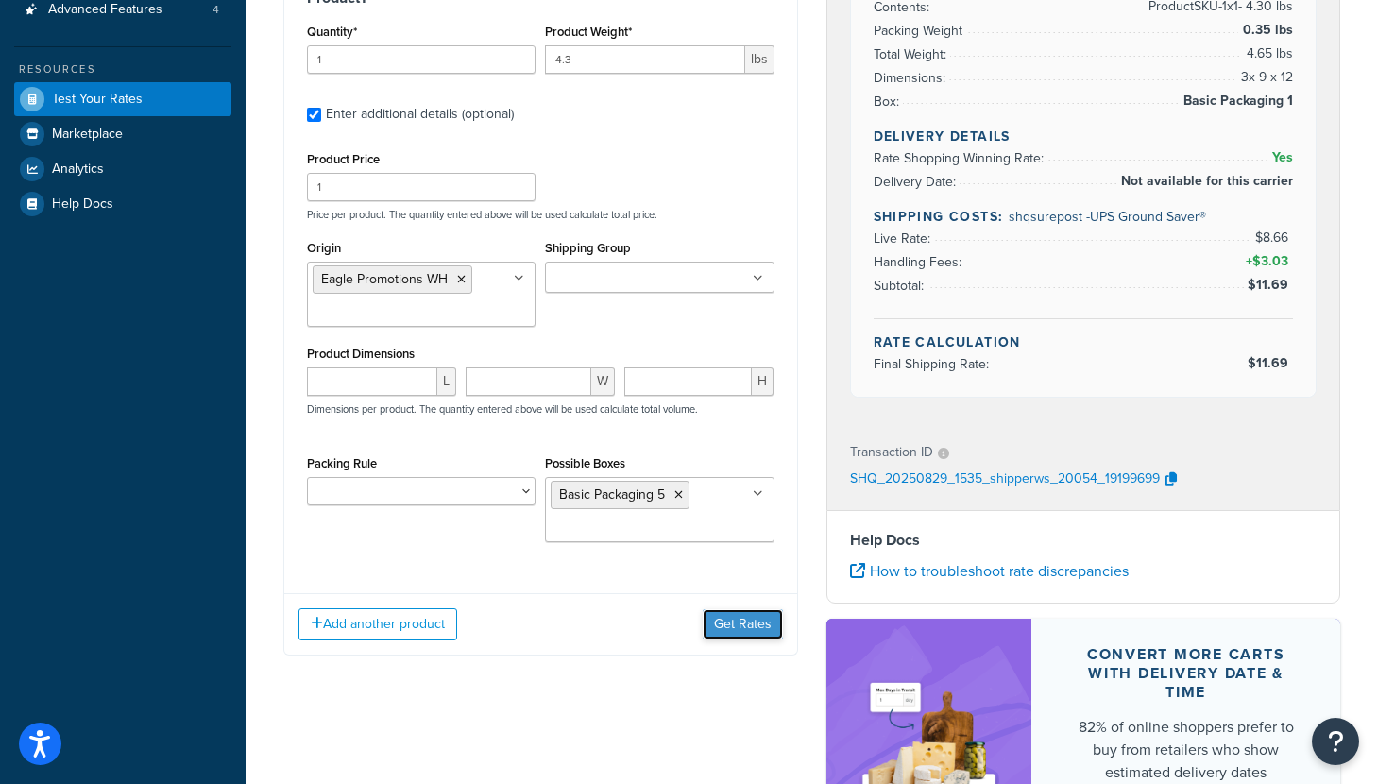
click at [722, 631] on button "Get Rates" at bounding box center [743, 624] width 80 height 30
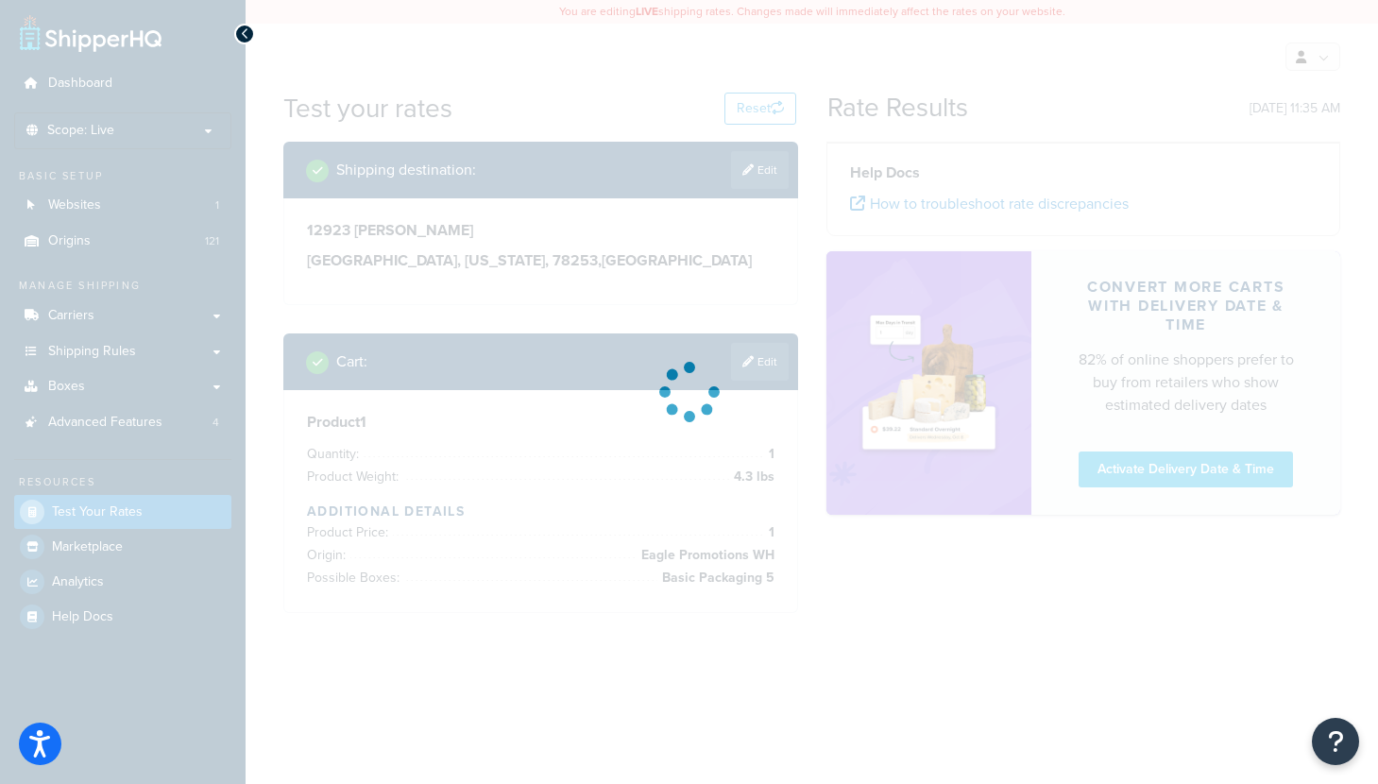
scroll to position [0, 0]
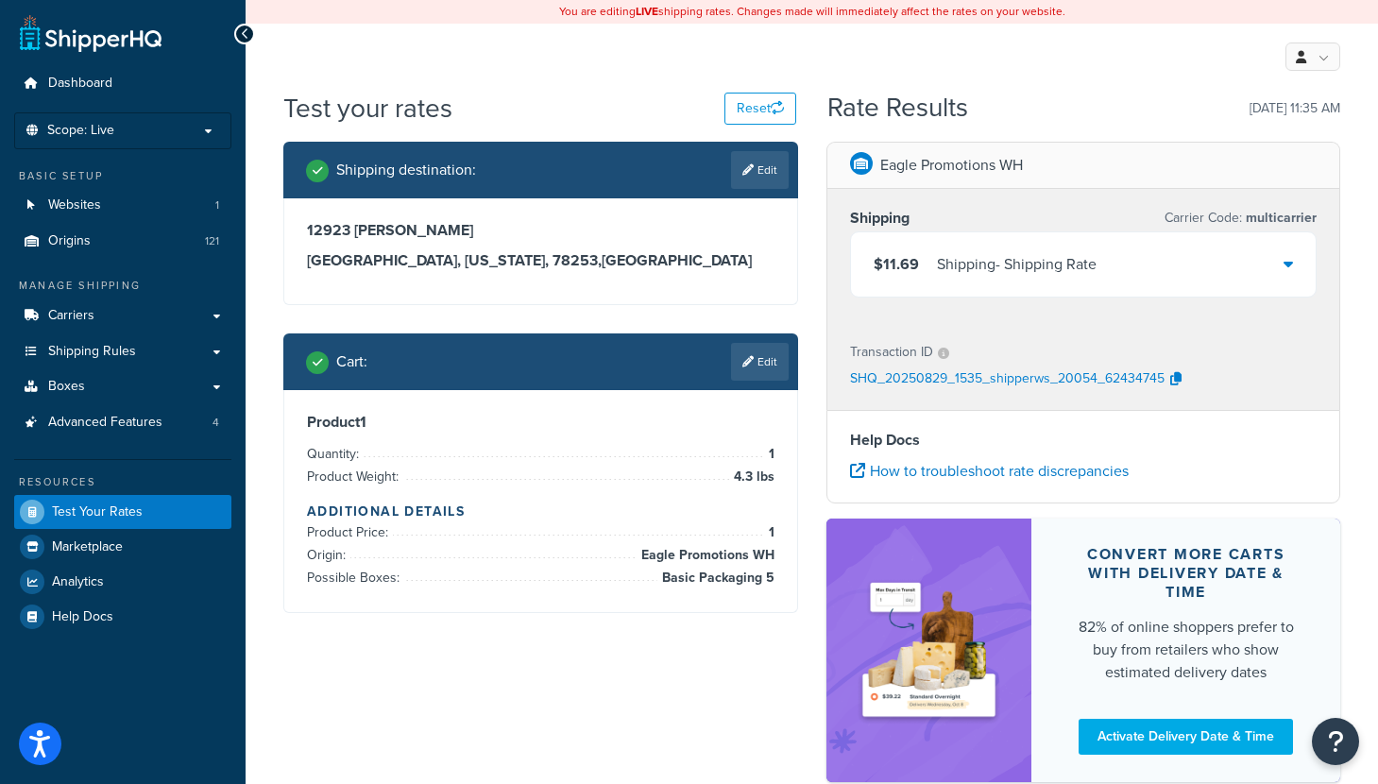
click at [1186, 263] on div "$11.69 Shipping - Shipping Rate" at bounding box center [1084, 264] width 466 height 64
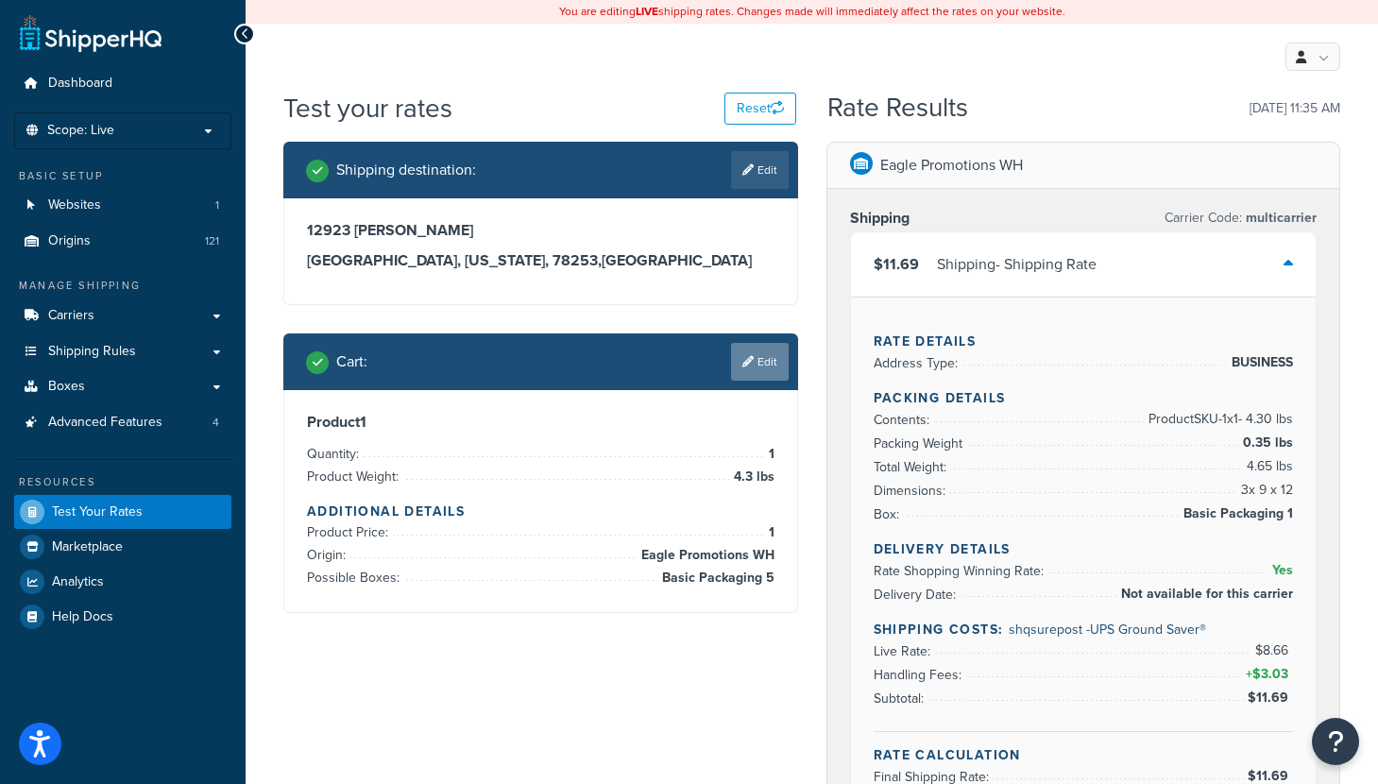
click at [766, 349] on link "Edit" at bounding box center [760, 362] width 58 height 38
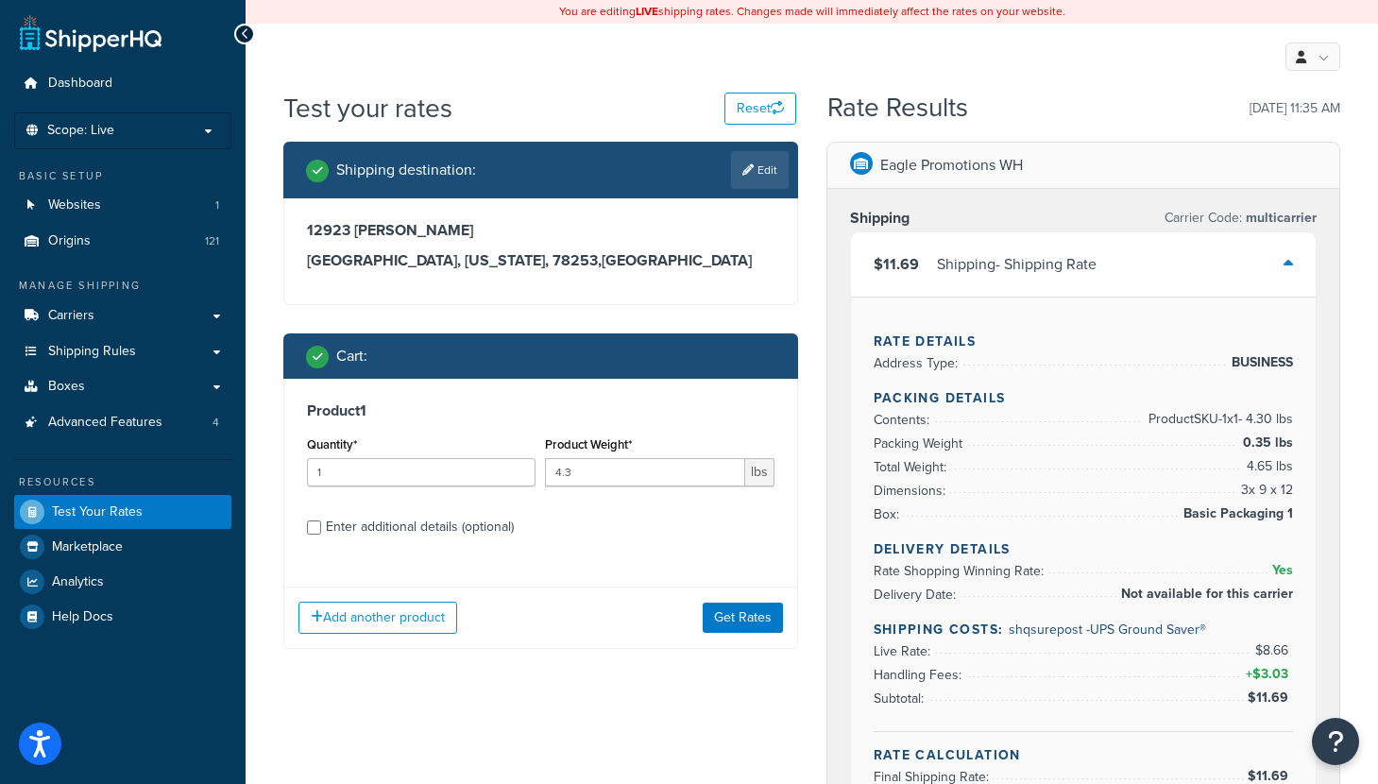
click at [384, 530] on div "Enter additional details (optional)" at bounding box center [420, 527] width 188 height 26
click at [321, 530] on input "Enter additional details (optional)" at bounding box center [314, 527] width 14 height 14
checkbox input "true"
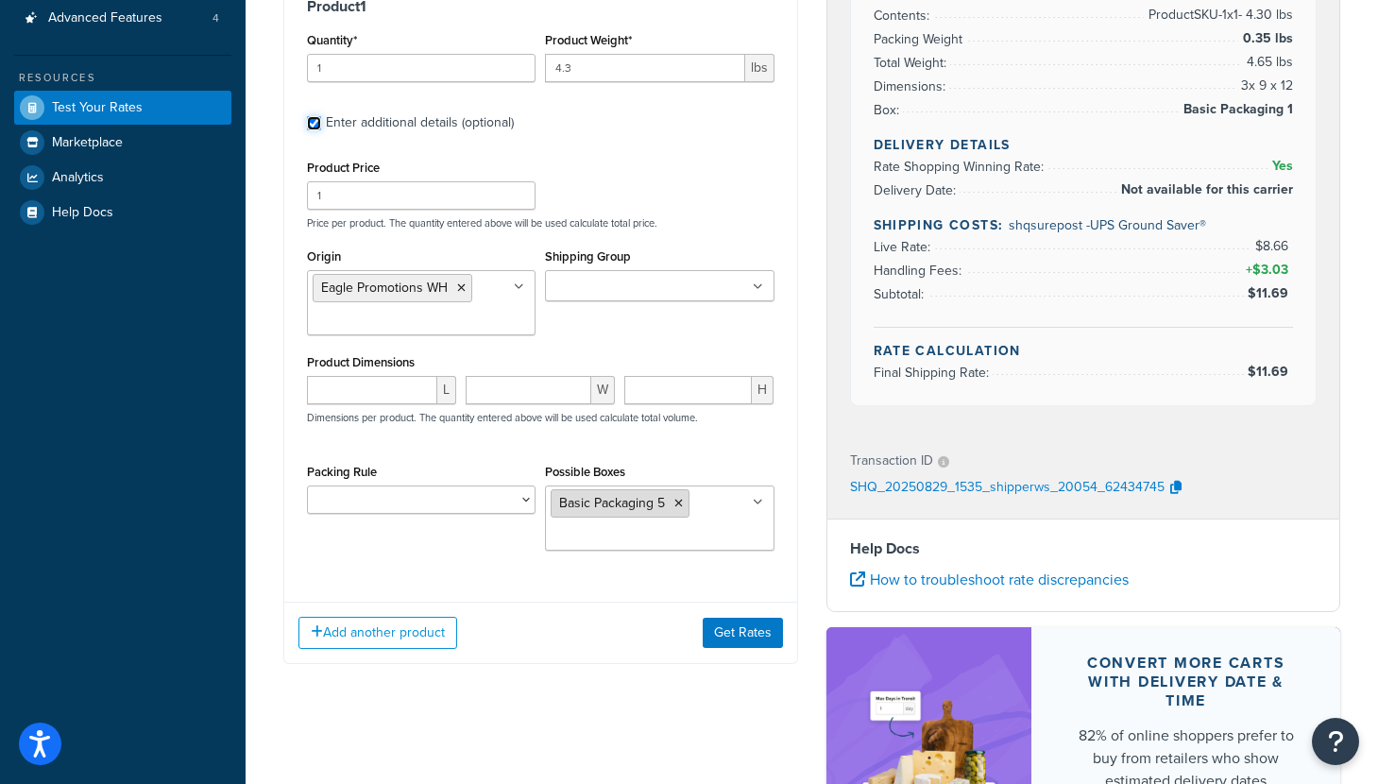
scroll to position [405, 0]
click at [680, 505] on icon at bounding box center [678, 502] width 8 height 11
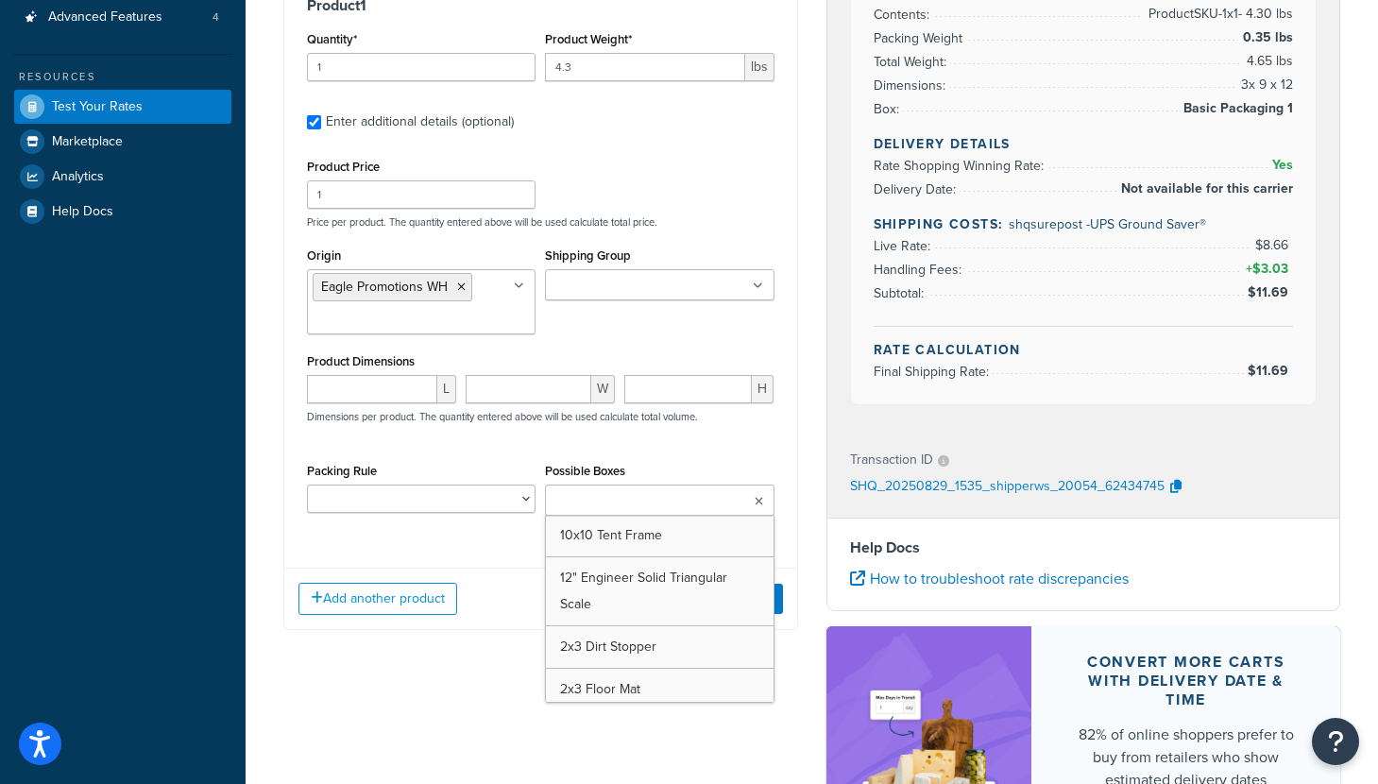
click at [452, 431] on div "L W H Dimensions per product. The quantity entered above will be used calculate…" at bounding box center [540, 409] width 477 height 69
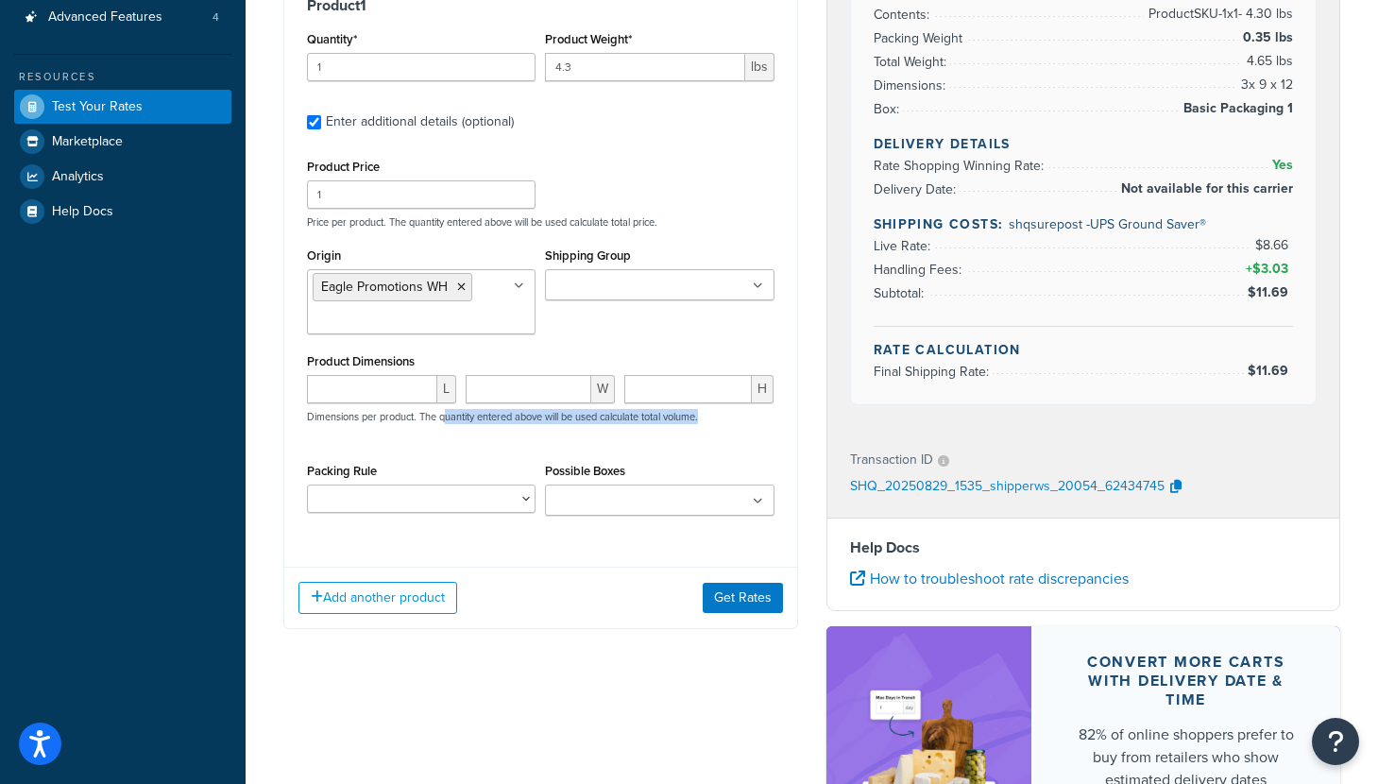
drag, startPoint x: 450, startPoint y: 416, endPoint x: 708, endPoint y: 438, distance: 258.7
click at [708, 438] on div "L W H Dimensions per product. The quantity entered above will be used calculate…" at bounding box center [540, 409] width 477 height 69
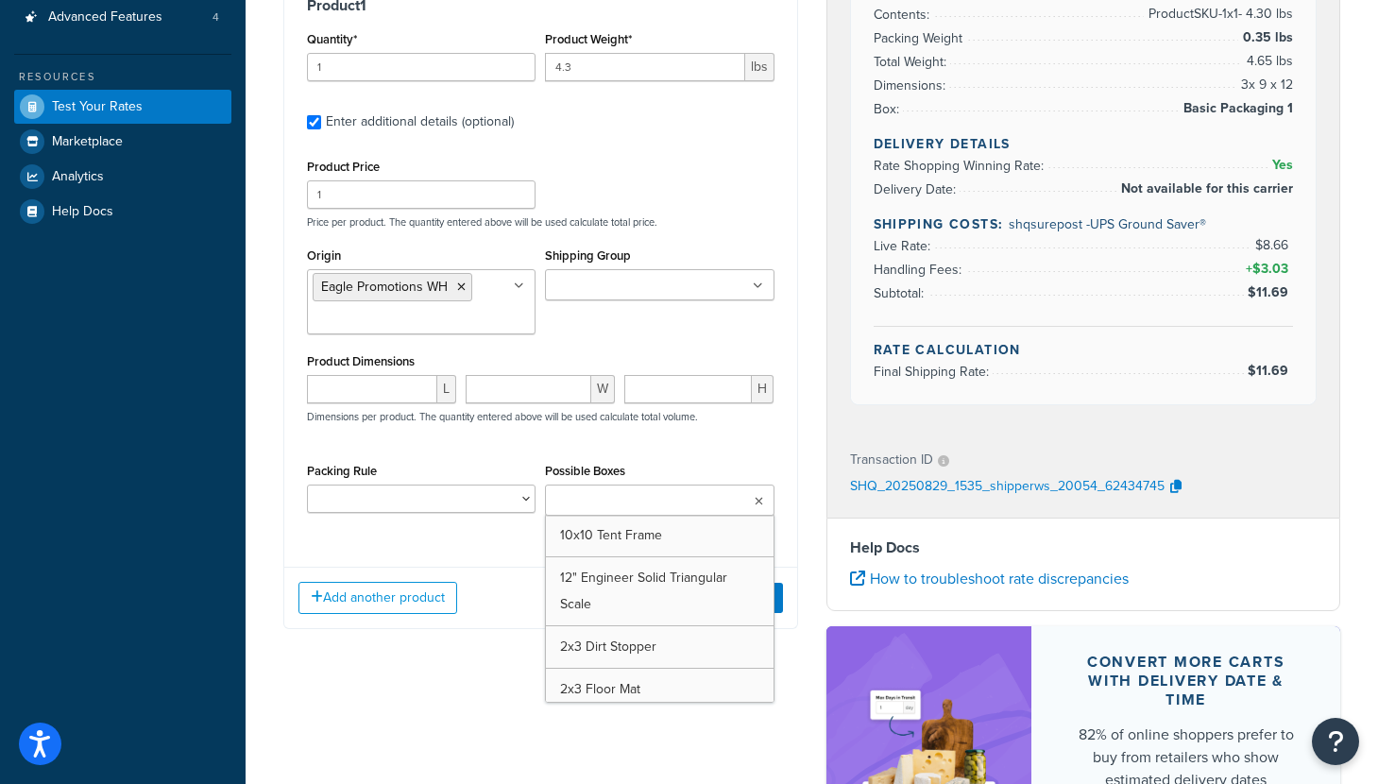
click at [763, 508] on ul at bounding box center [659, 499] width 229 height 31
click at [382, 394] on input "number" at bounding box center [372, 389] width 130 height 28
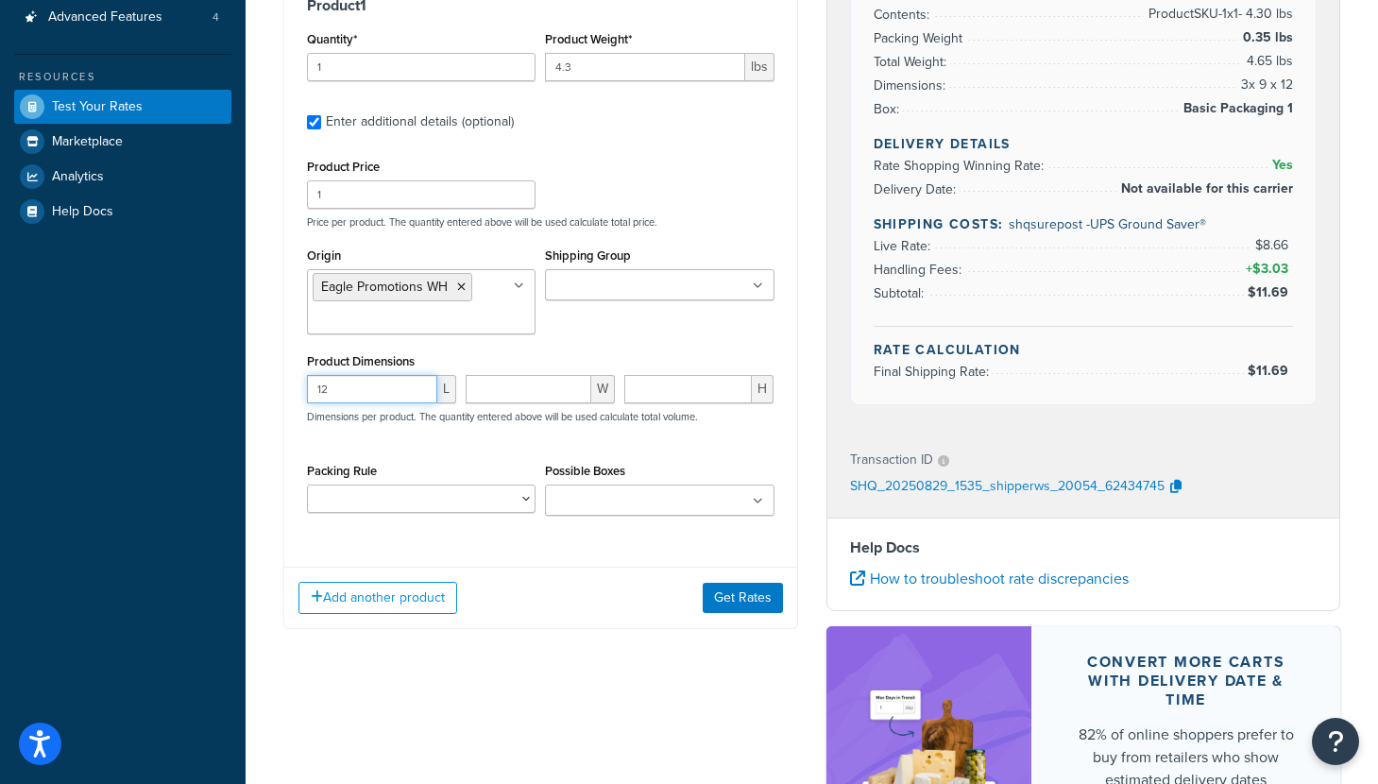
type input "12"
type input "8"
type input "0.5"
click at [737, 591] on button "Get Rates" at bounding box center [743, 598] width 80 height 30
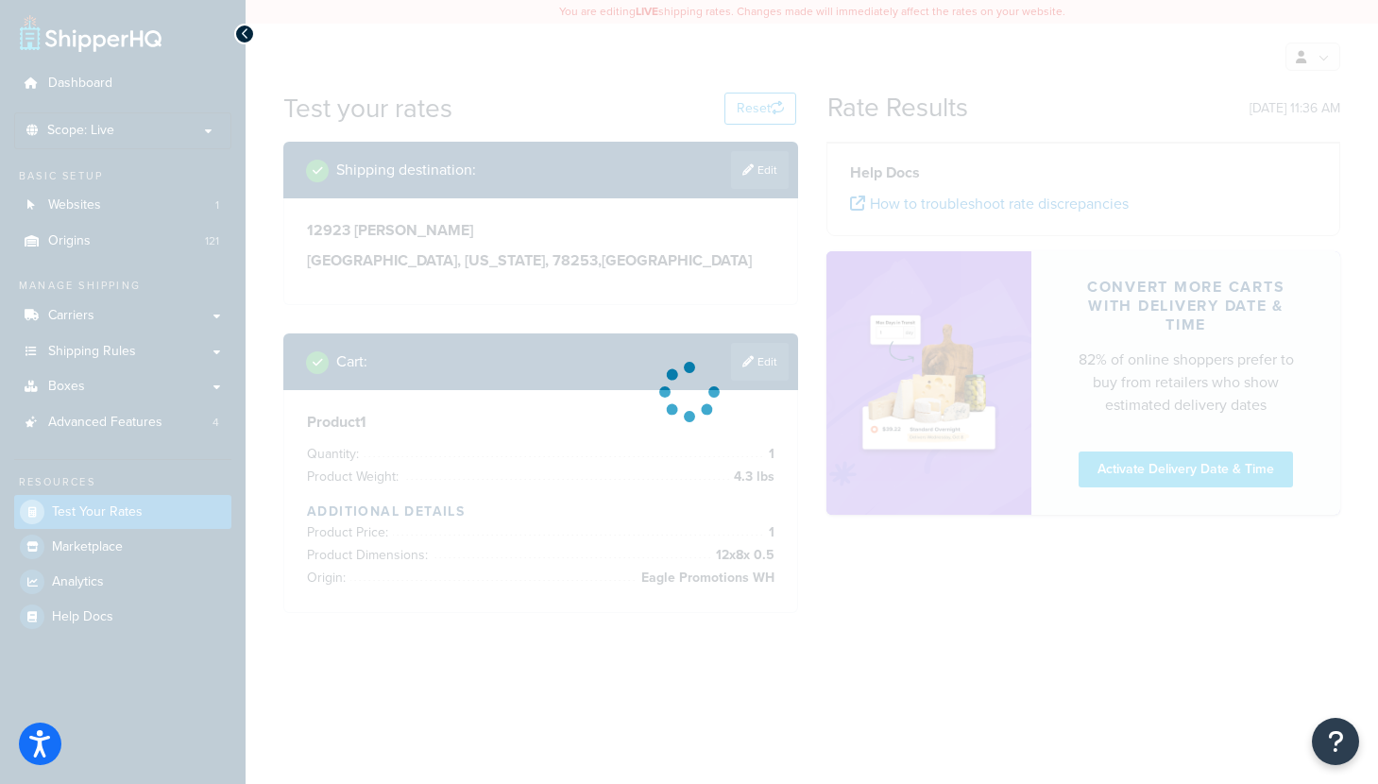
scroll to position [0, 0]
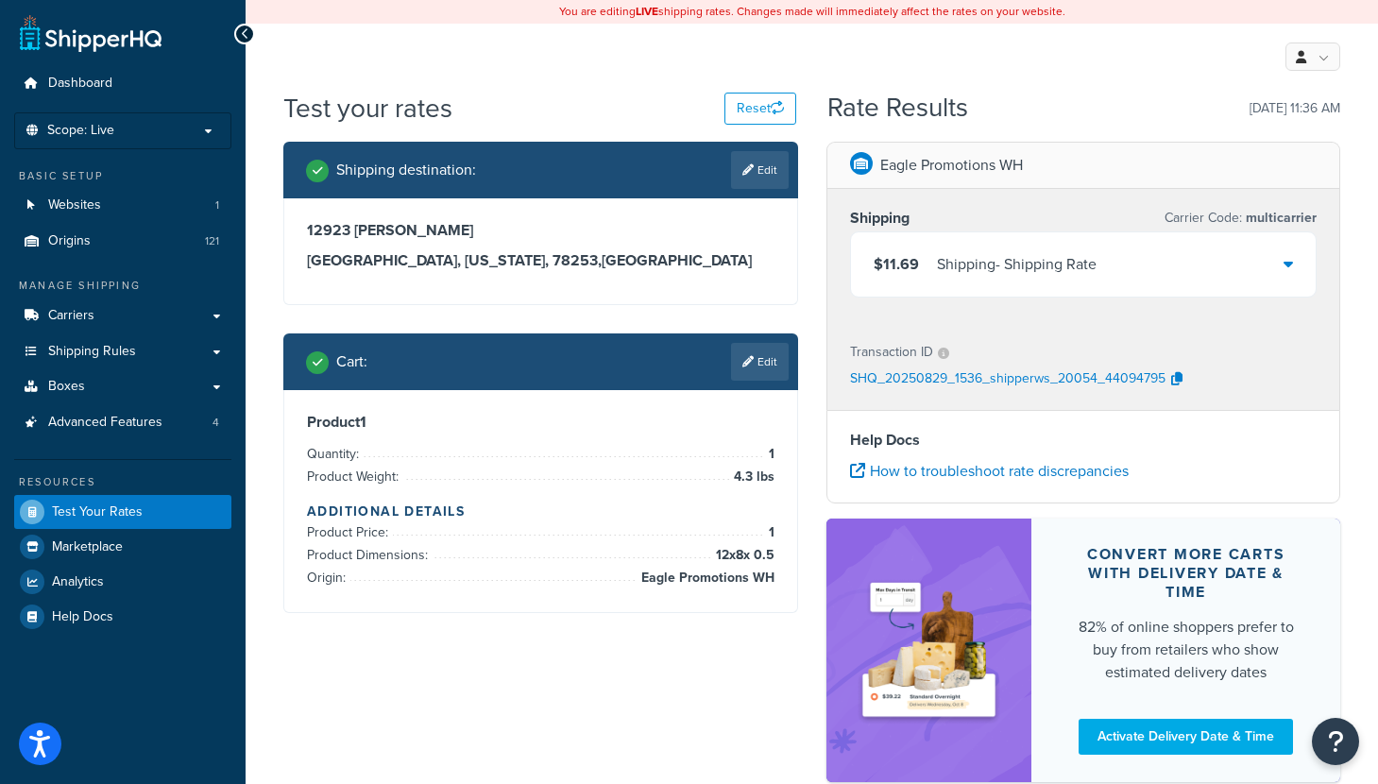
click at [1277, 275] on div "$11.69 Shipping - Shipping Rate" at bounding box center [1084, 264] width 466 height 64
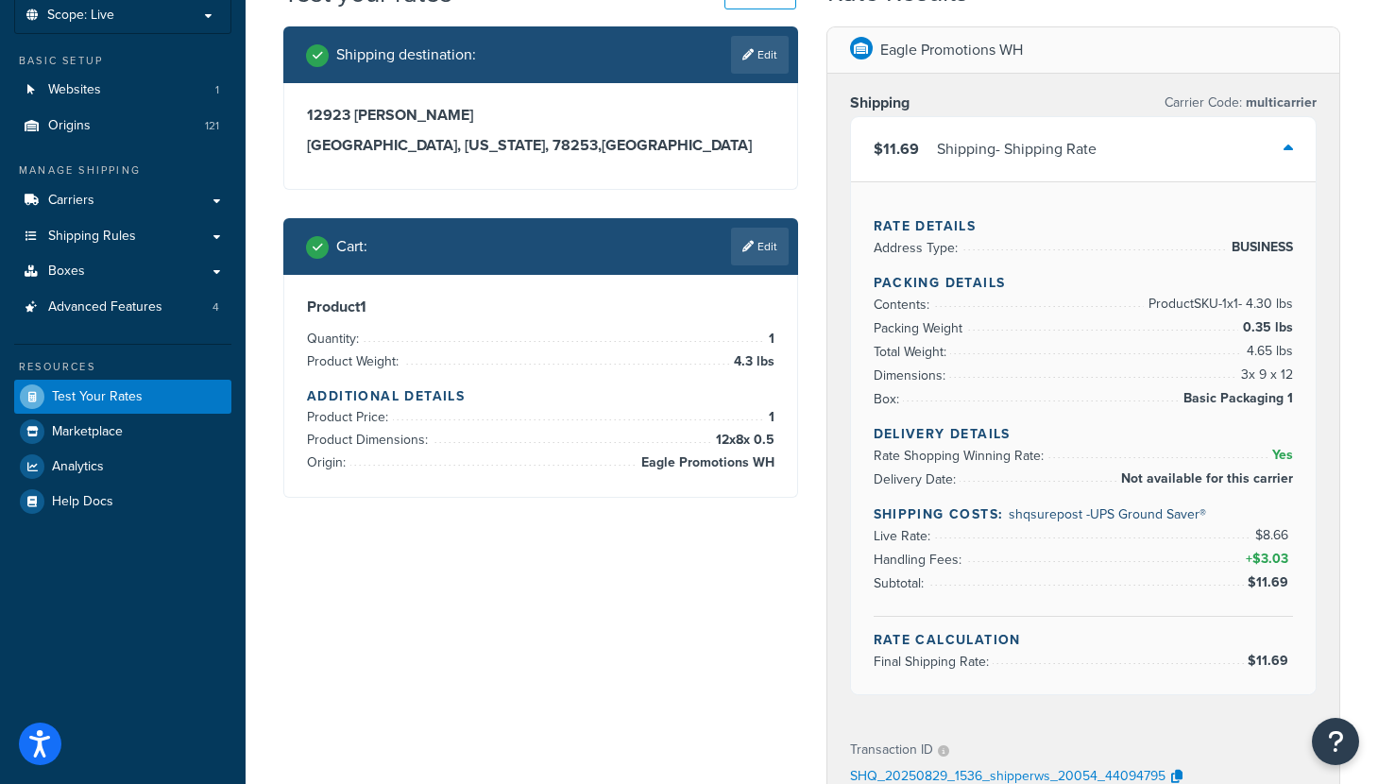
scroll to position [176, 0]
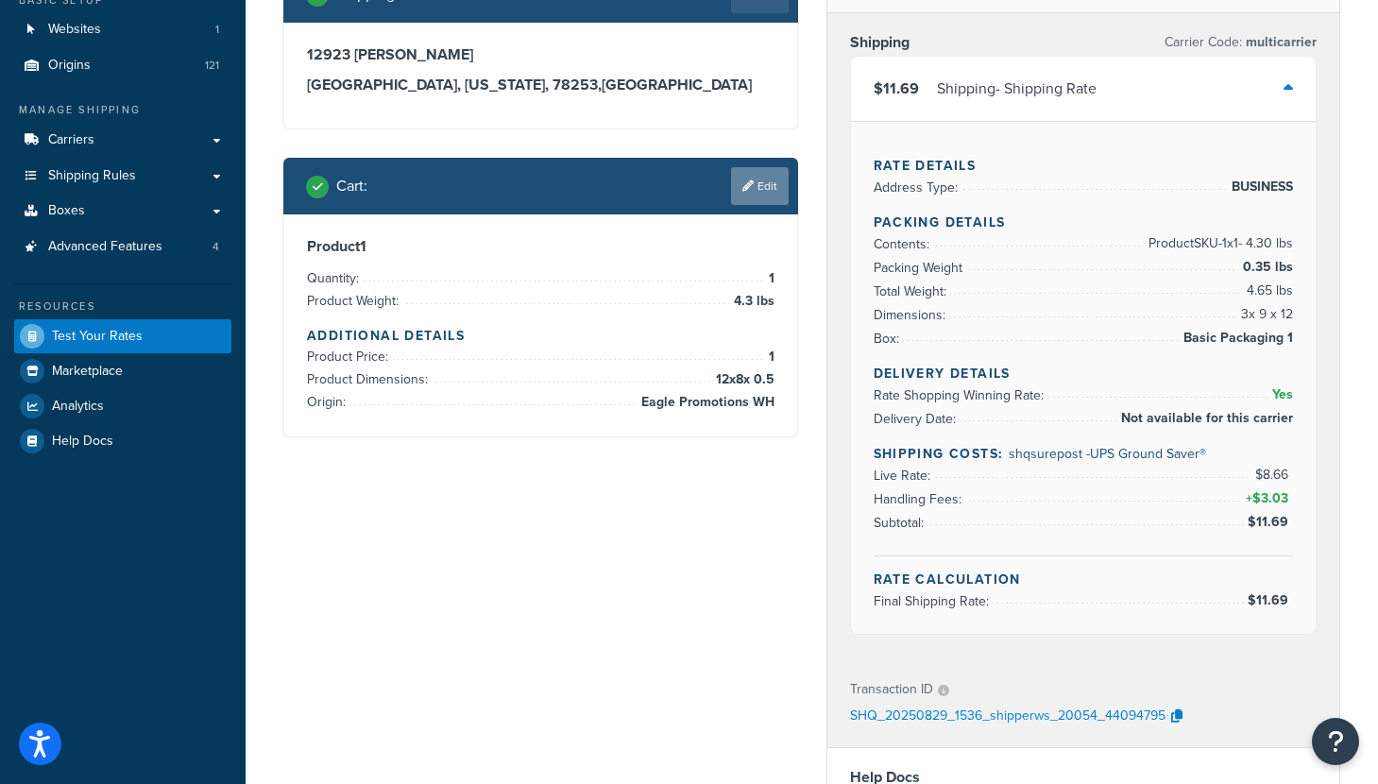
click at [745, 180] on icon at bounding box center [747, 185] width 11 height 11
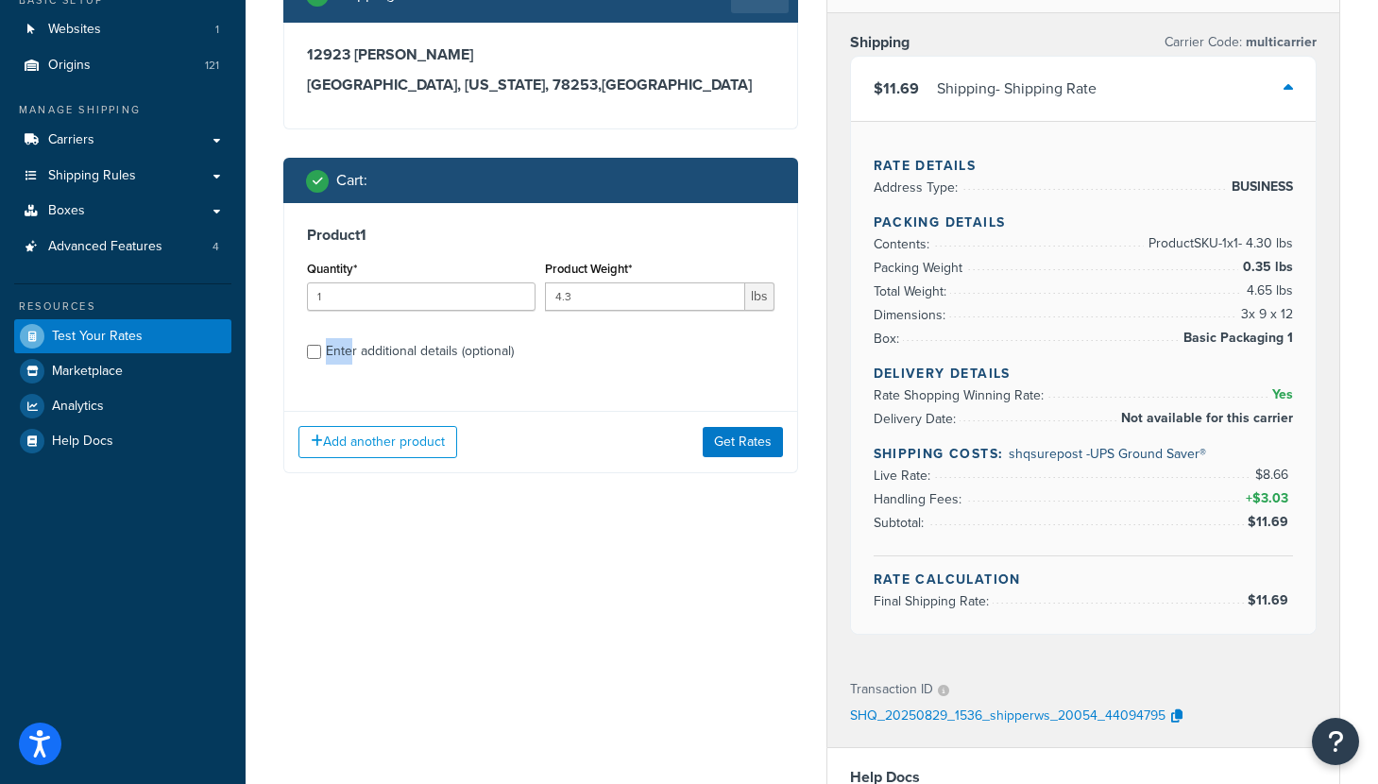
click at [351, 338] on div "Enter additional details (optional)" at bounding box center [420, 351] width 188 height 26
click at [378, 349] on div "Enter additional details (optional)" at bounding box center [420, 351] width 188 height 26
click at [321, 349] on input "Enter additional details (optional)" at bounding box center [314, 352] width 14 height 14
checkbox input "true"
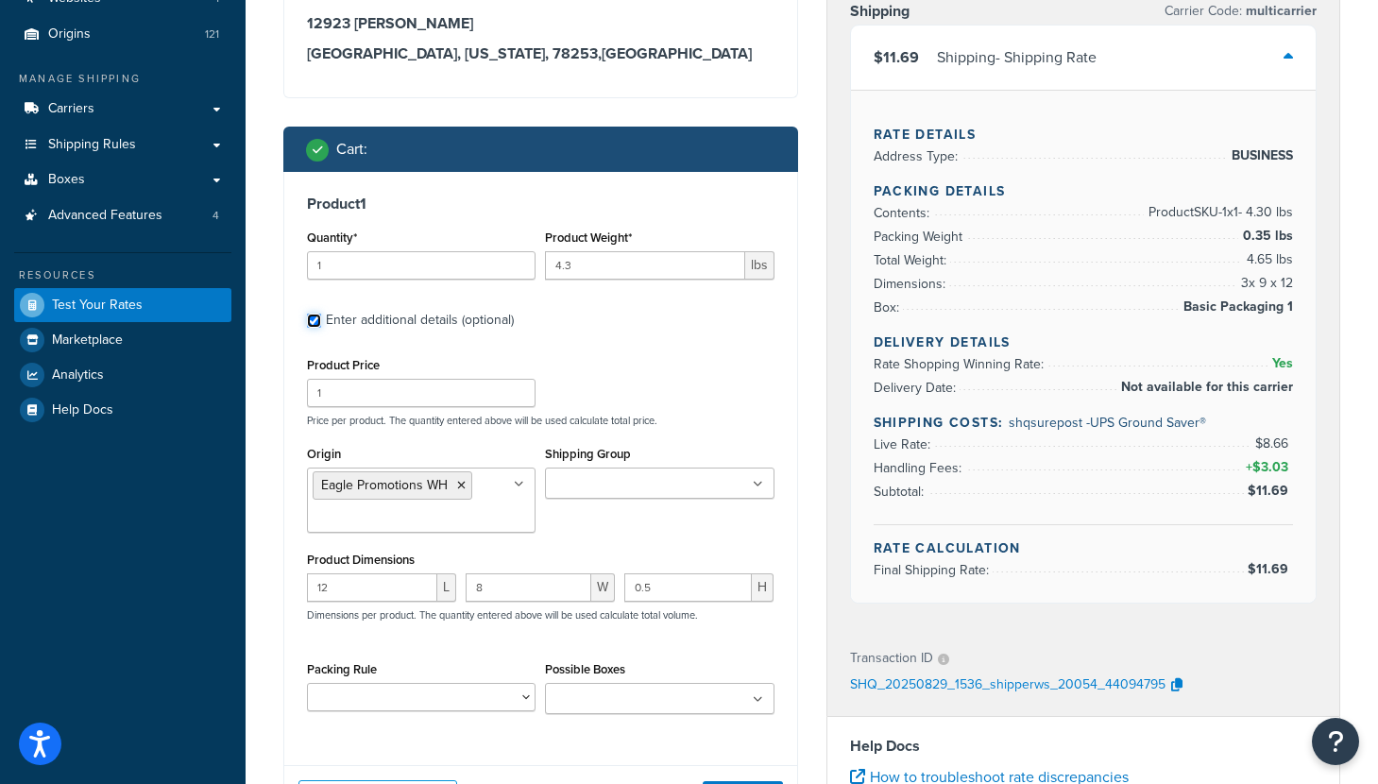
scroll to position [473, 0]
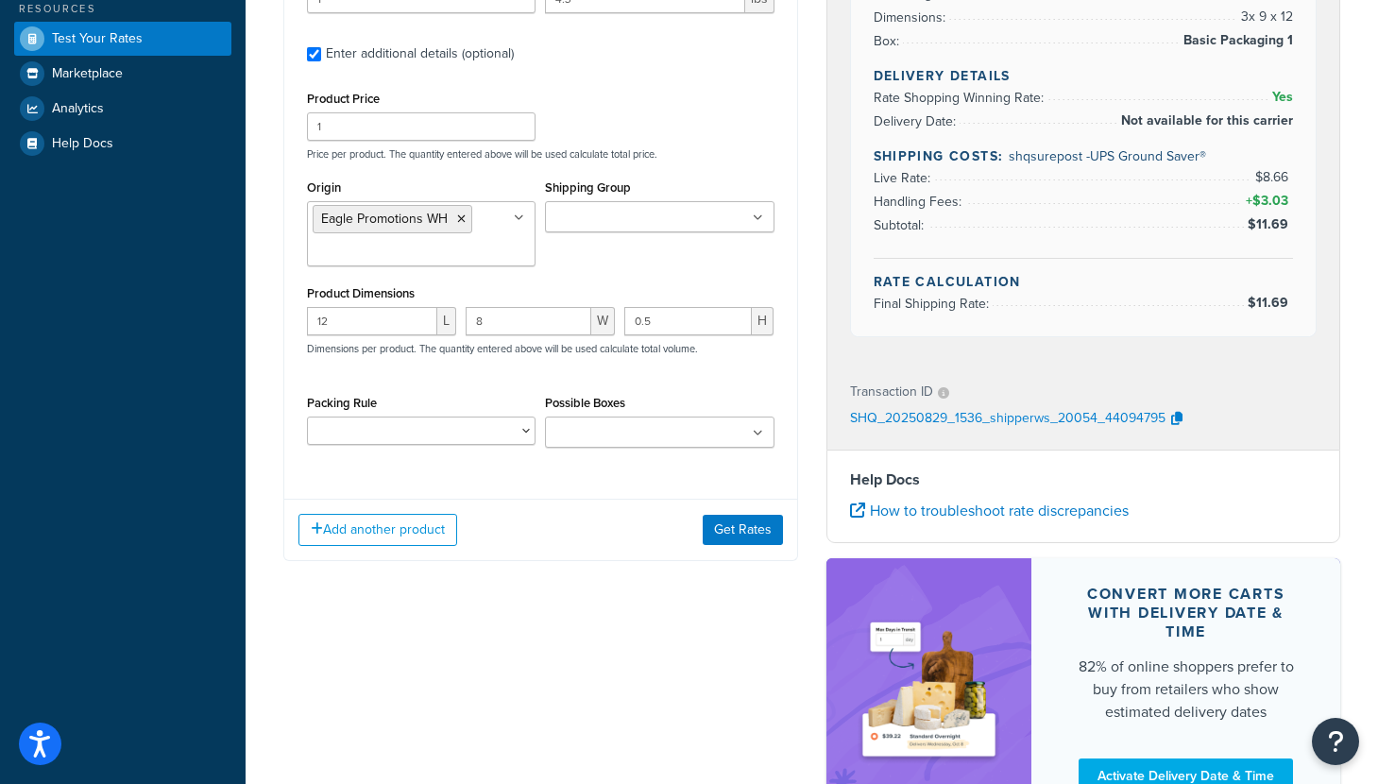
click at [660, 437] on input "Possible Boxes" at bounding box center [634, 433] width 167 height 21
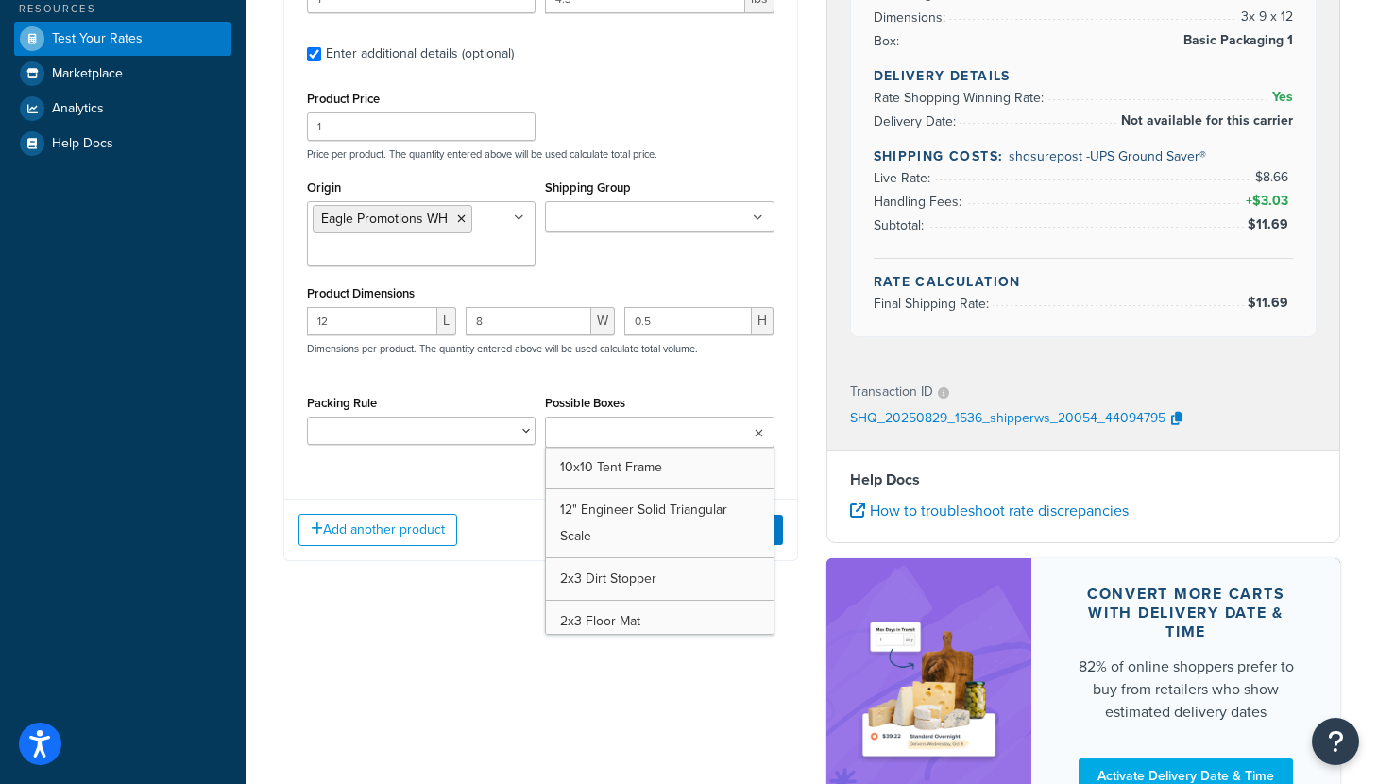
click at [493, 416] on div "Packing Rule 12" Engineer Solid Triangular Scale 5G World Table Display 5G Worl…" at bounding box center [421, 417] width 229 height 55
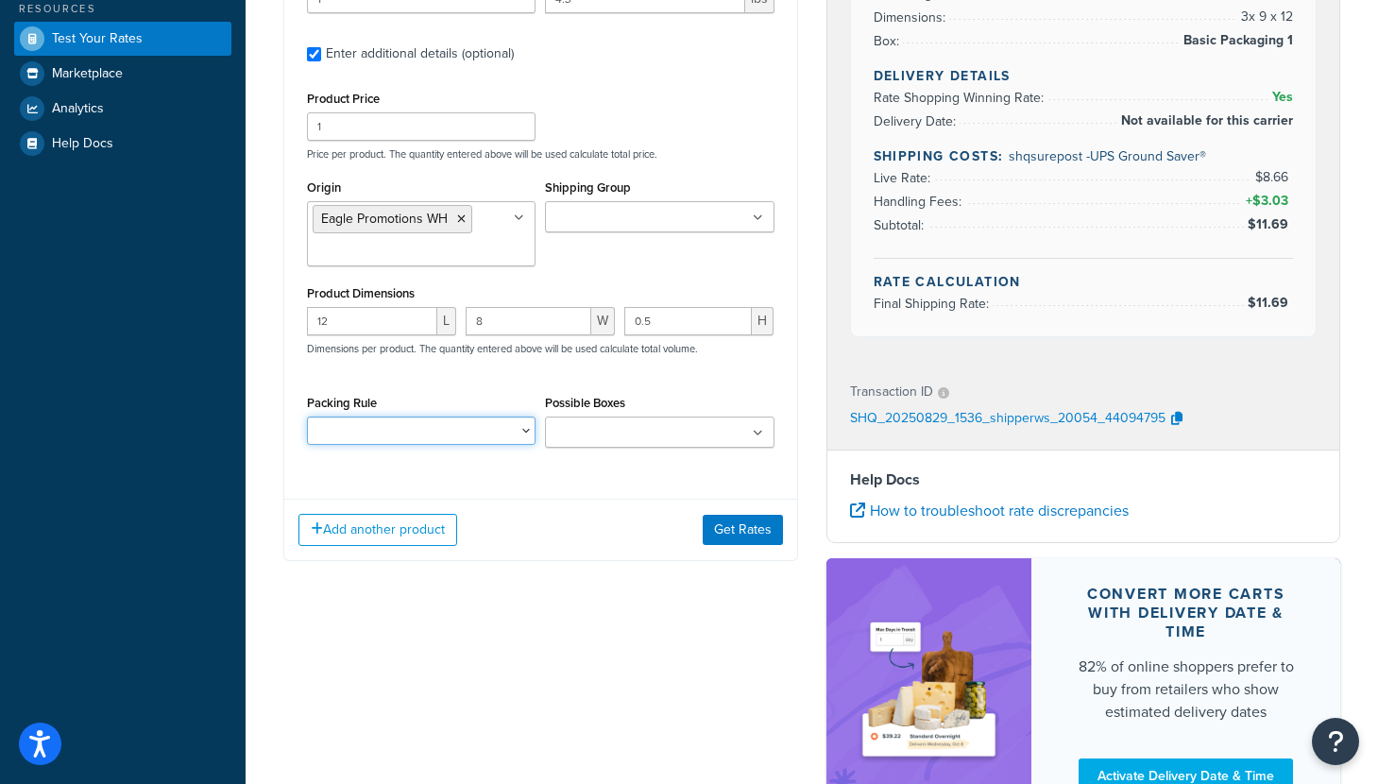
click at [499, 425] on select "12" Engineer Solid Triangular Scale 5G World Table Display 5G World Table Set U…" at bounding box center [421, 430] width 229 height 28
click at [711, 432] on ul at bounding box center [659, 431] width 229 height 31
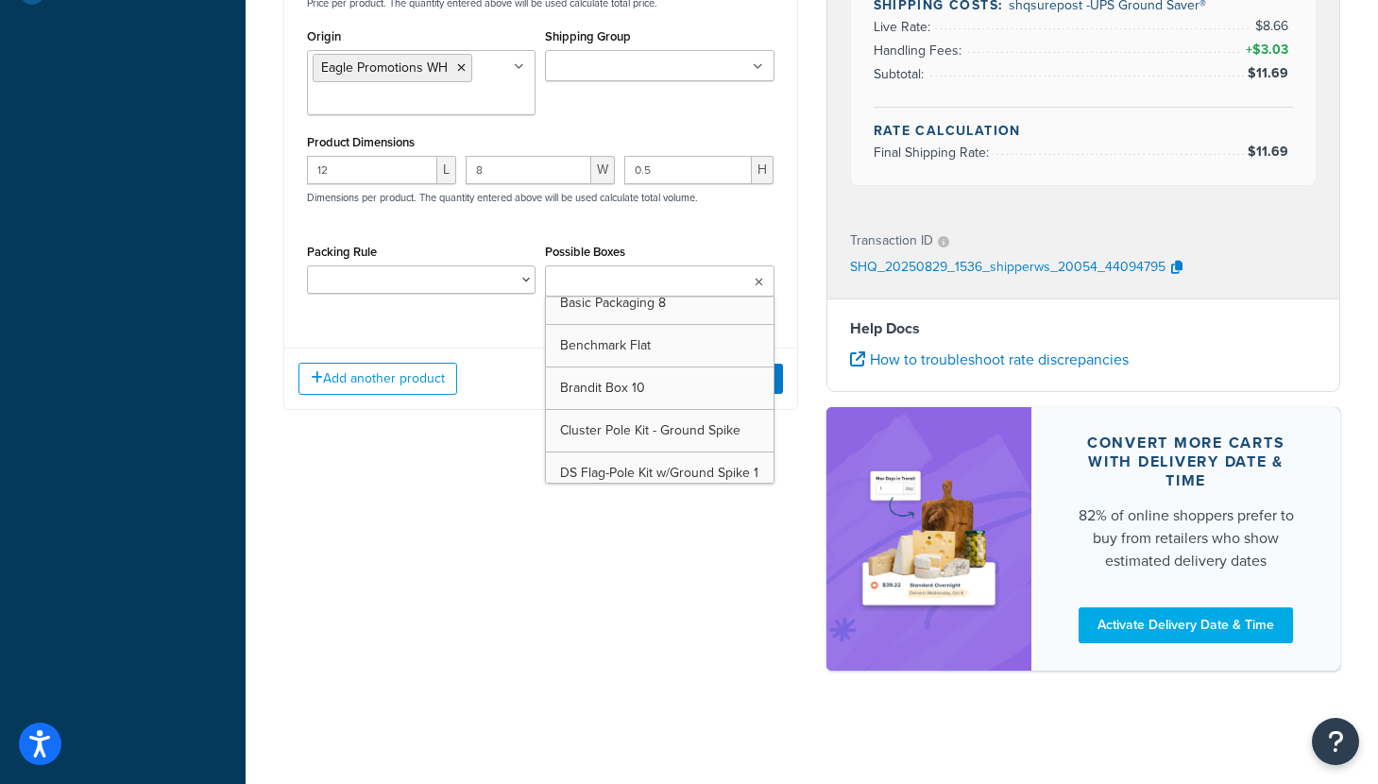
scroll to position [622, 0]
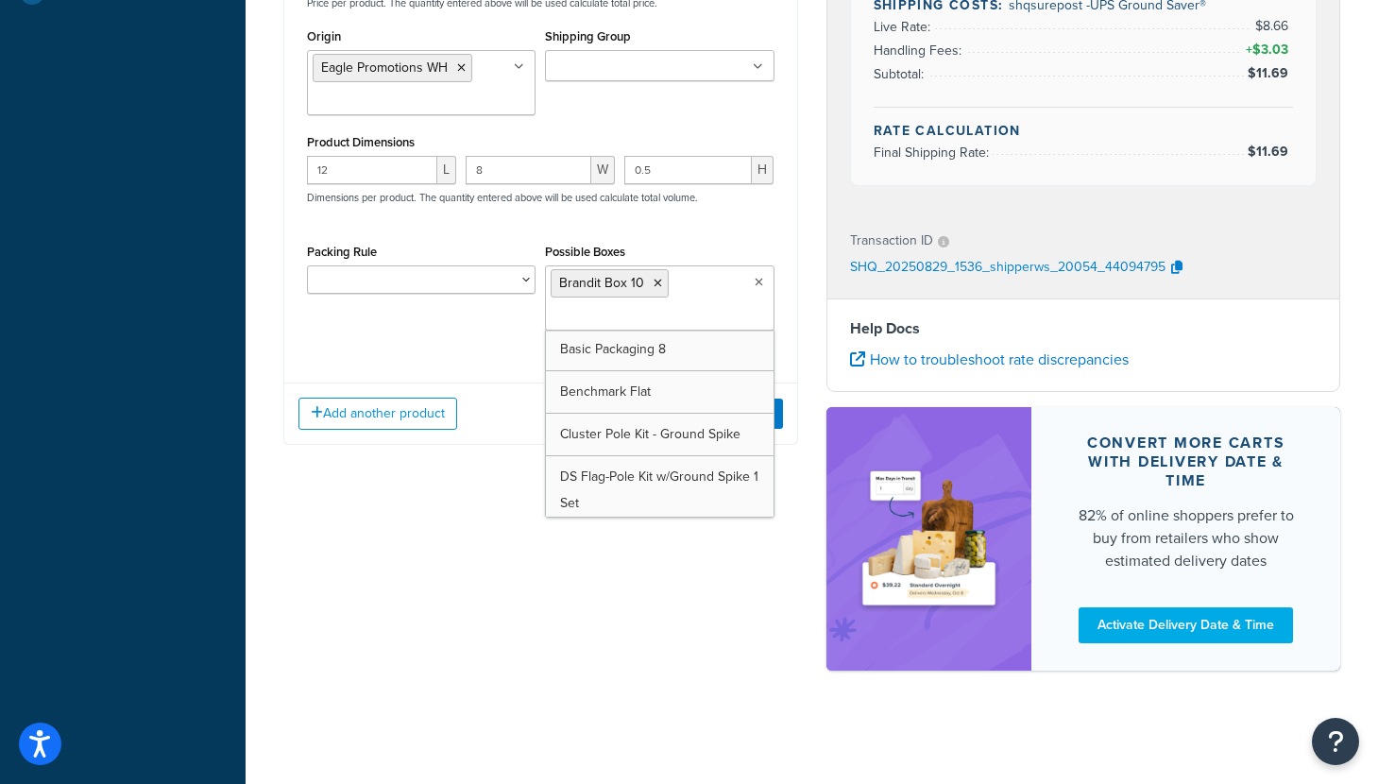
click at [627, 569] on div "Shipping destination : Edit [STREET_ADDRESS][PERSON_NAME][US_STATE] Cart : Prod…" at bounding box center [811, 102] width 1085 height 1171
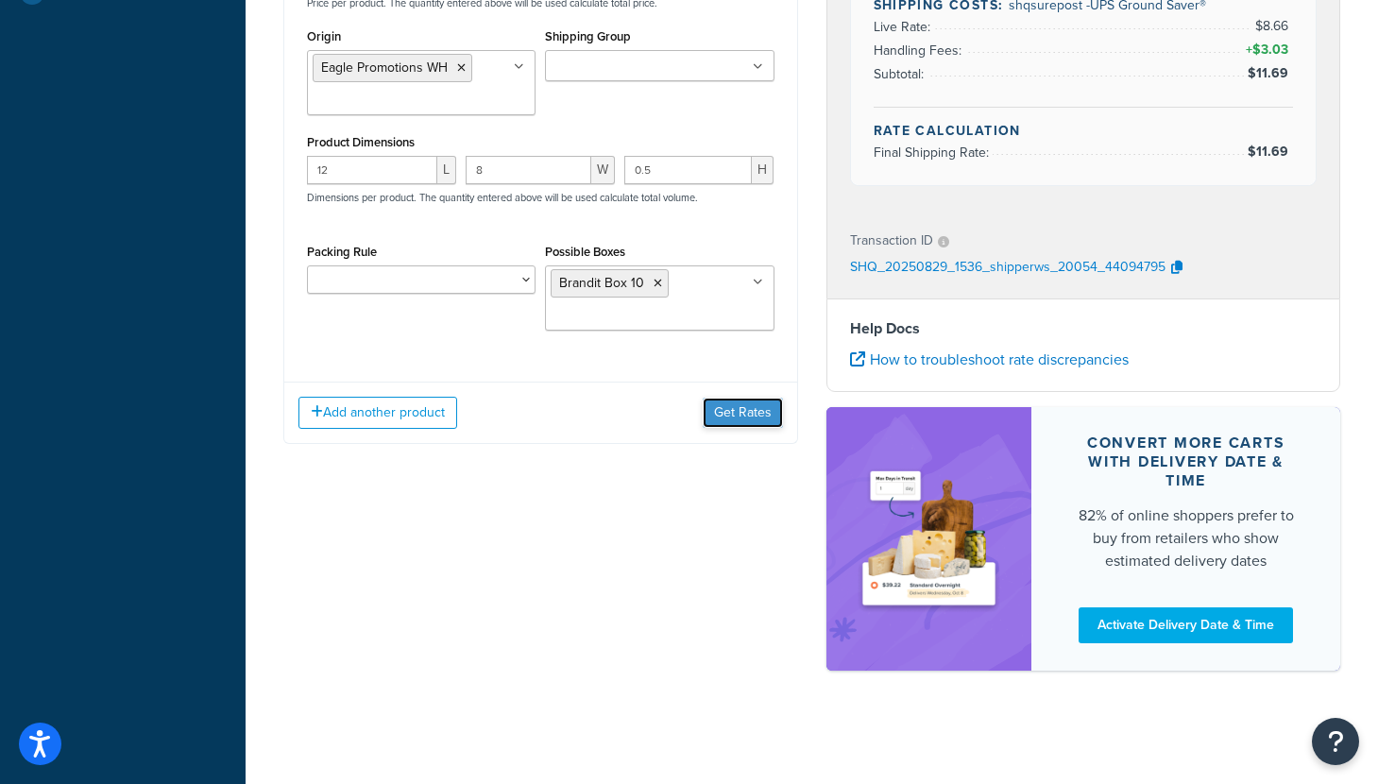
click at [755, 403] on button "Get Rates" at bounding box center [743, 413] width 80 height 30
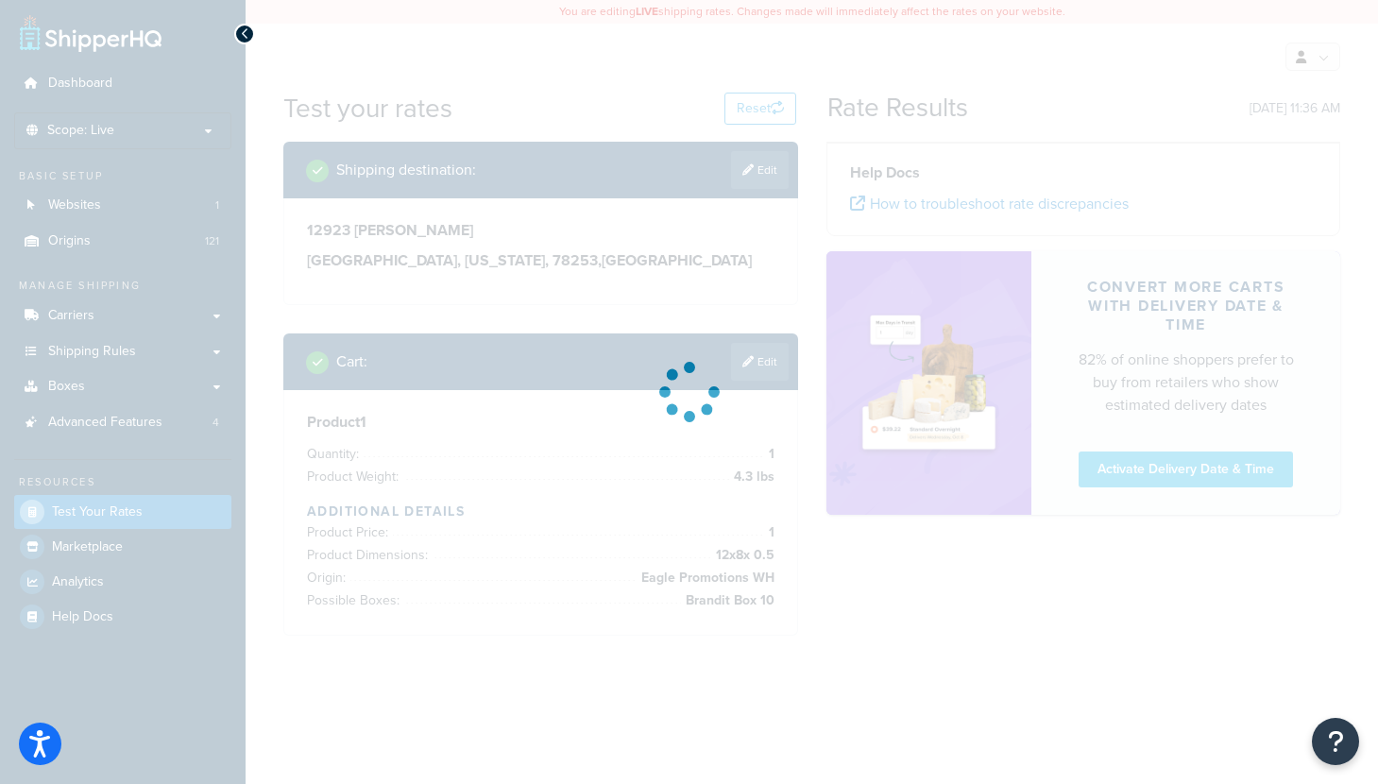
scroll to position [0, 0]
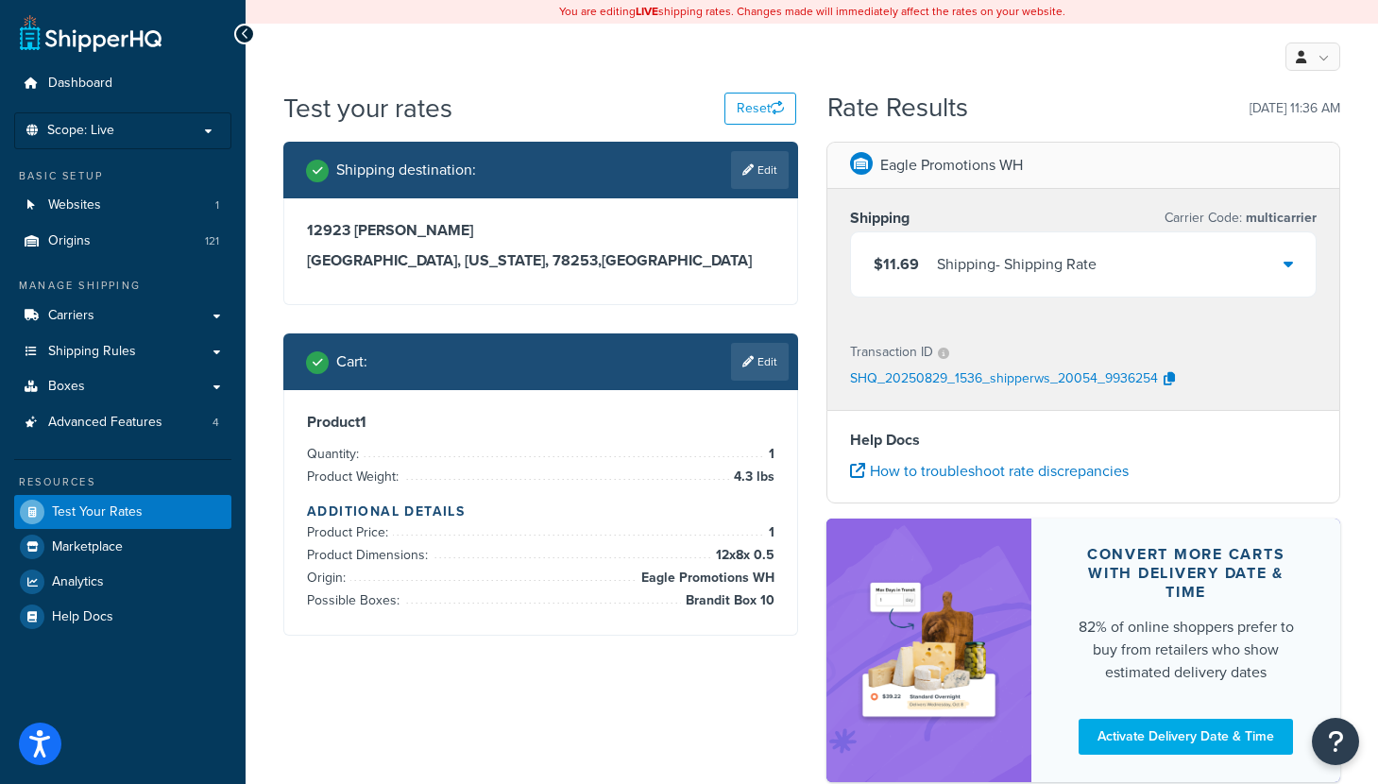
click at [1064, 257] on div "Shipping - Shipping Rate" at bounding box center [1017, 264] width 160 height 26
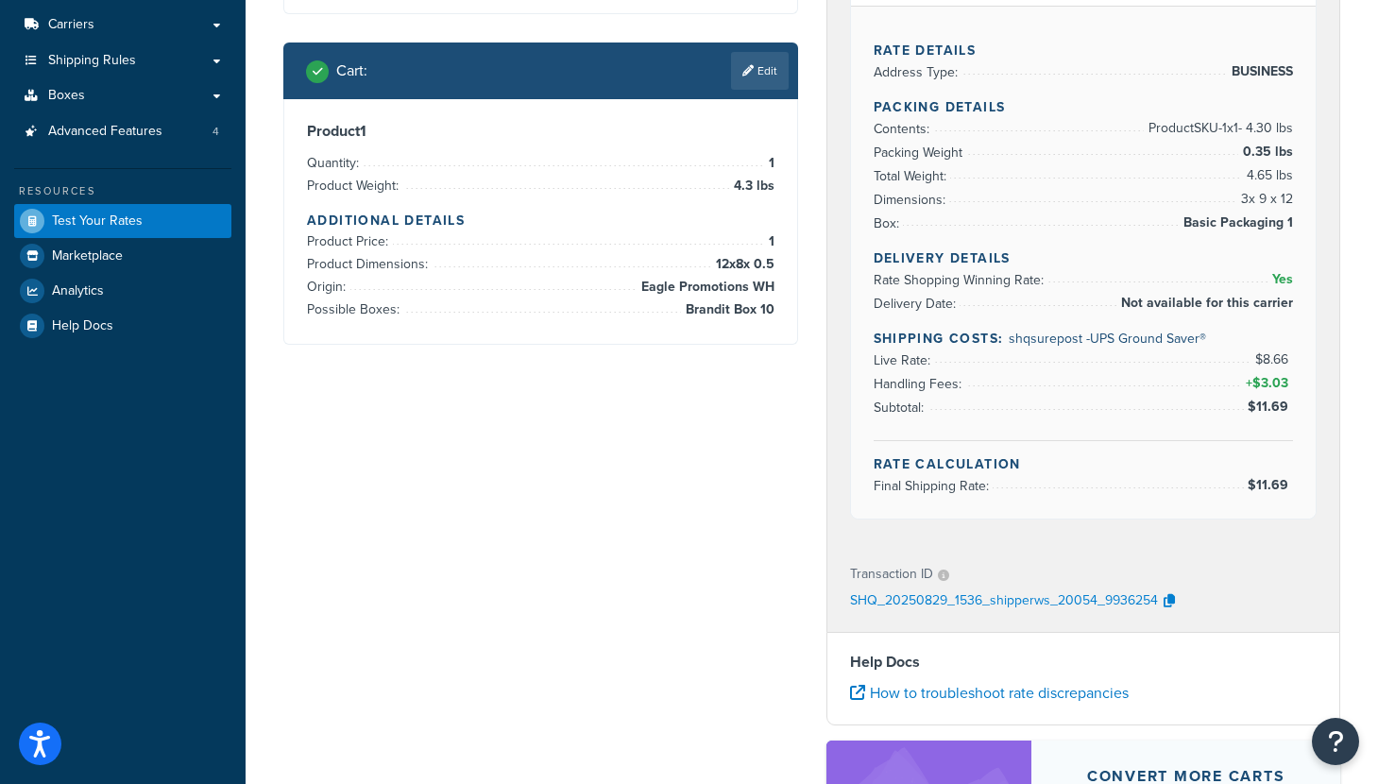
scroll to position [314, 0]
